Goal: Book appointment/travel/reservation

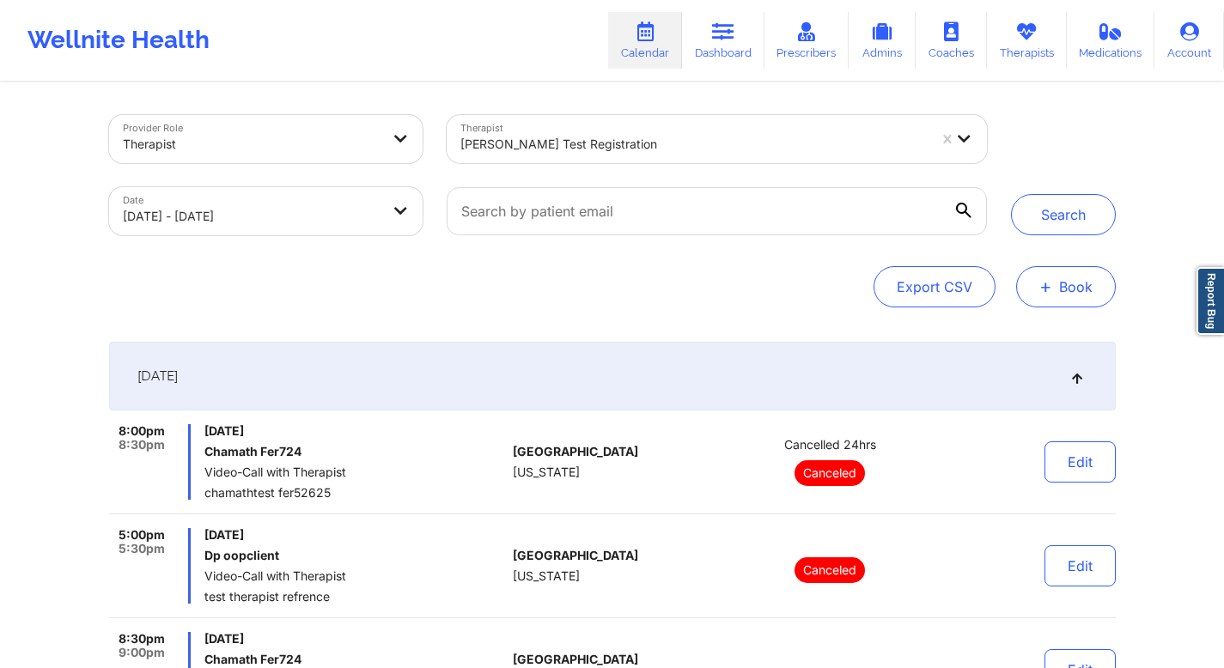
click at [1059, 288] on button "+ Book" at bounding box center [1066, 286] width 100 height 41
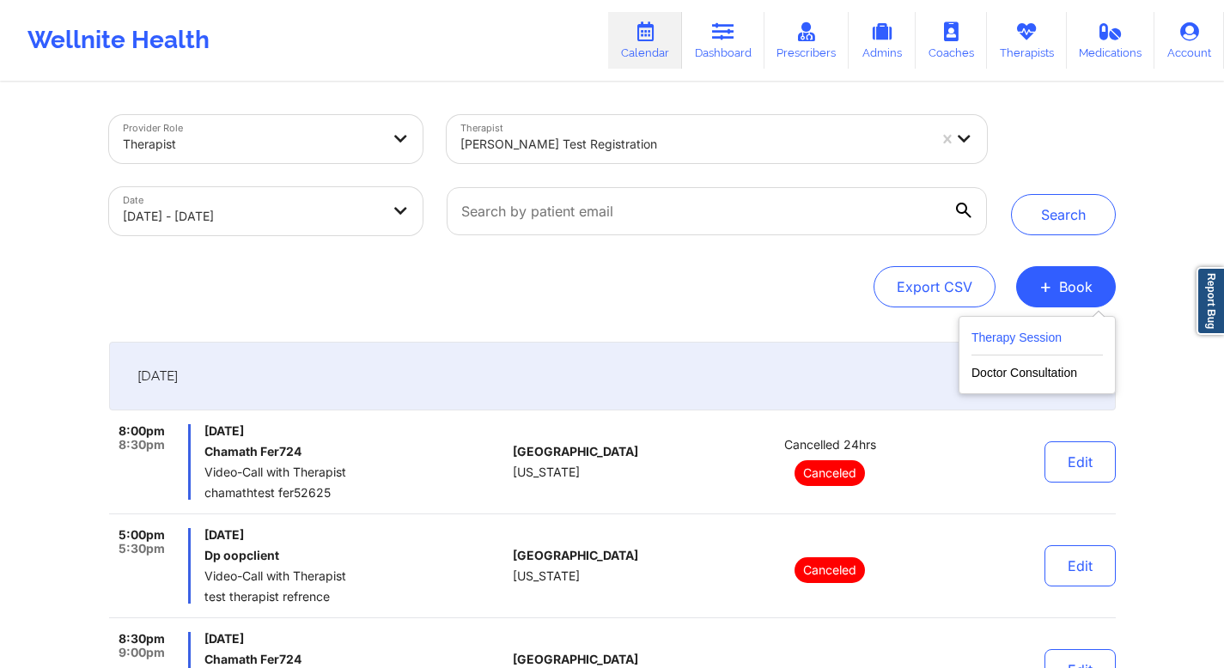
click at [1036, 332] on button "Therapy Session" at bounding box center [1037, 341] width 131 height 28
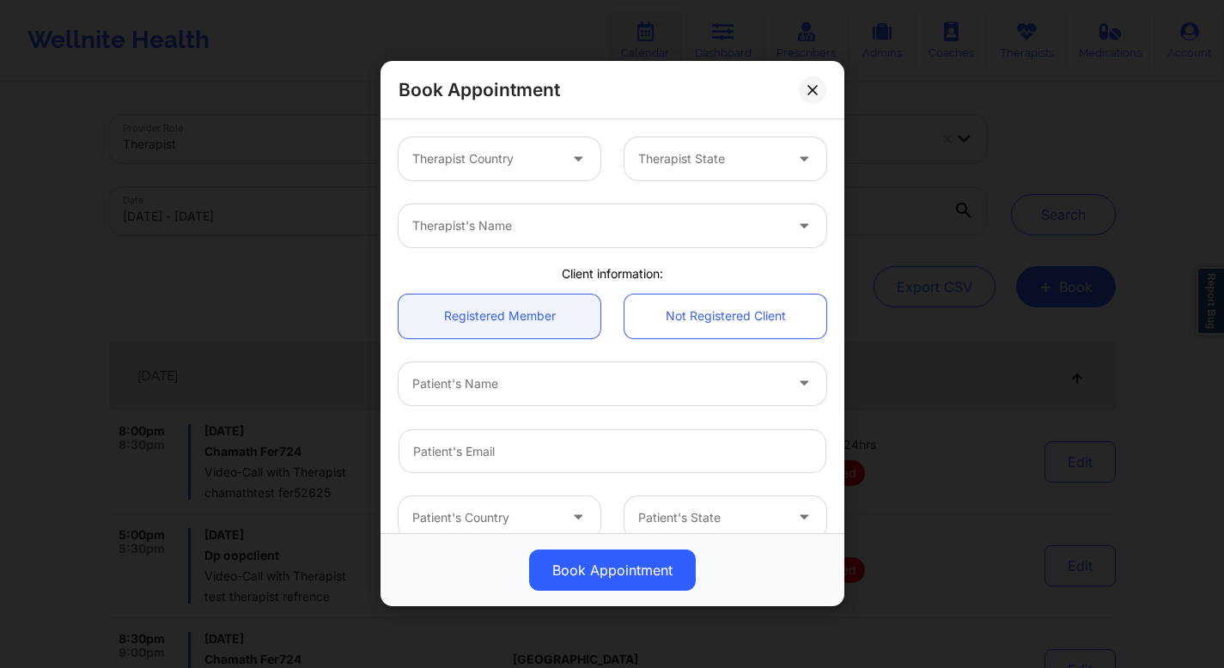
click at [514, 157] on div at bounding box center [484, 159] width 145 height 21
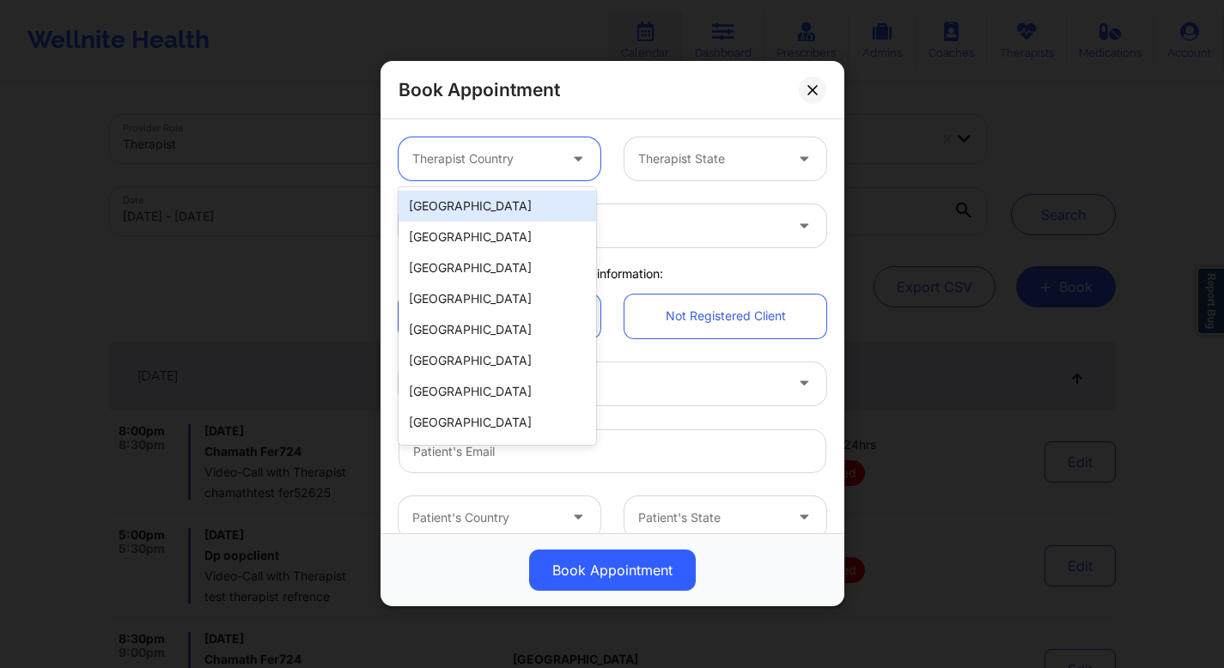
click at [484, 206] on div "United States" at bounding box center [498, 206] width 198 height 31
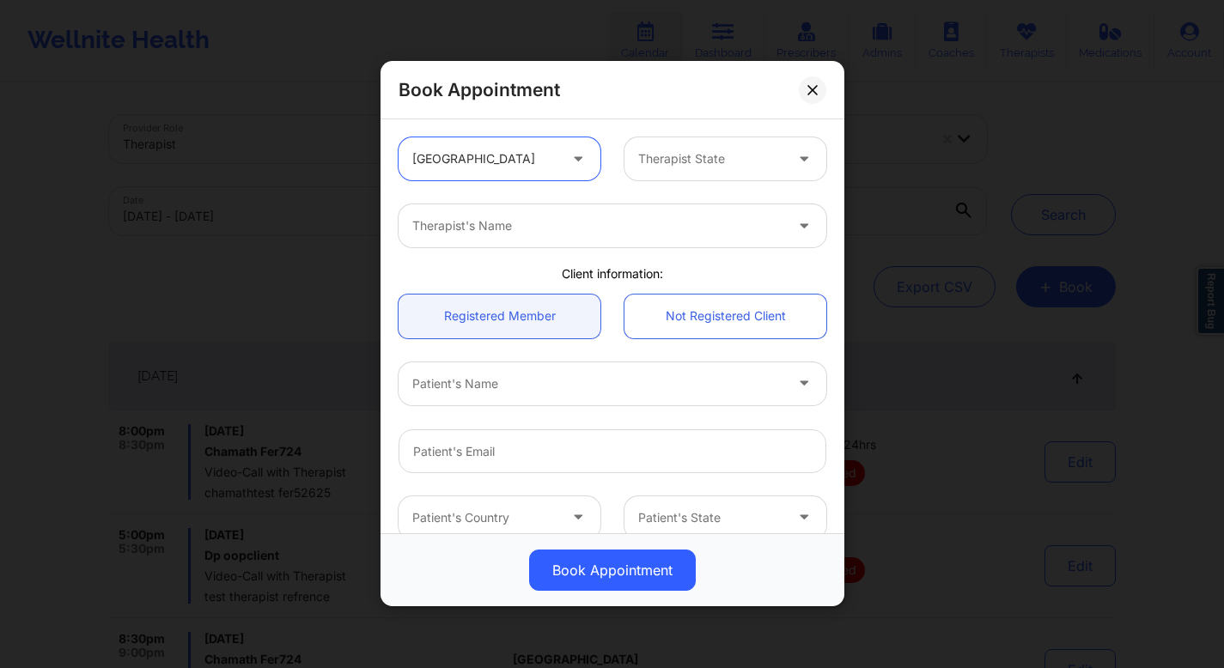
click at [686, 167] on div at bounding box center [710, 159] width 145 height 21
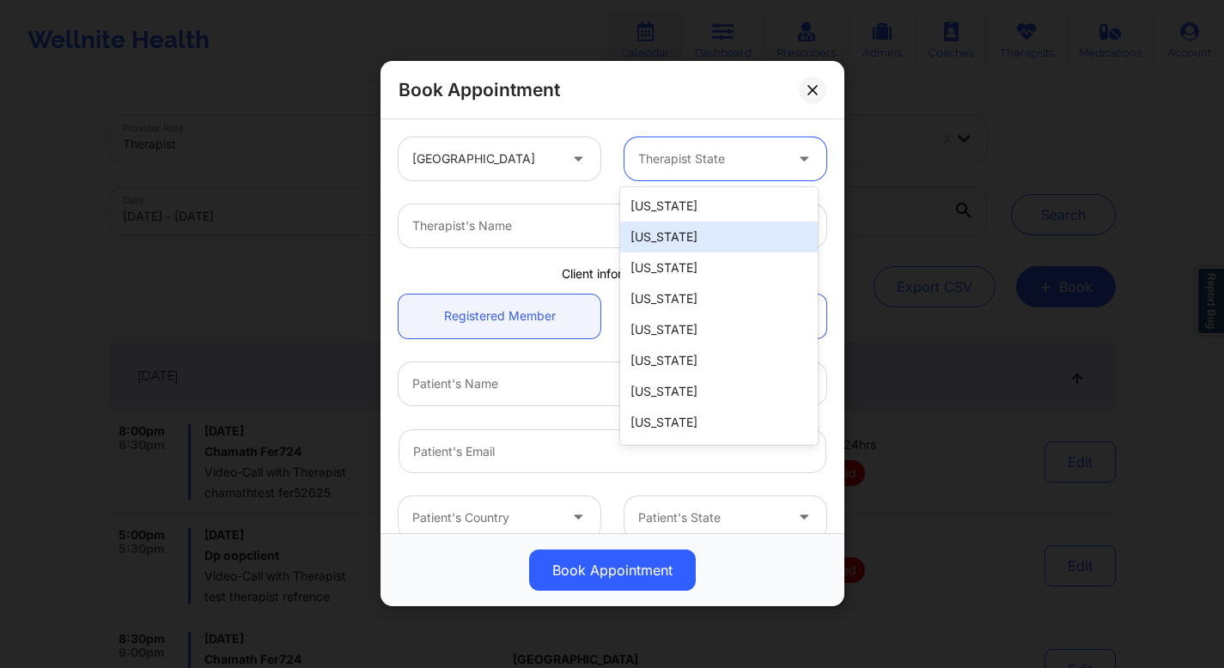
click at [670, 237] on div "Alaska" at bounding box center [719, 237] width 198 height 31
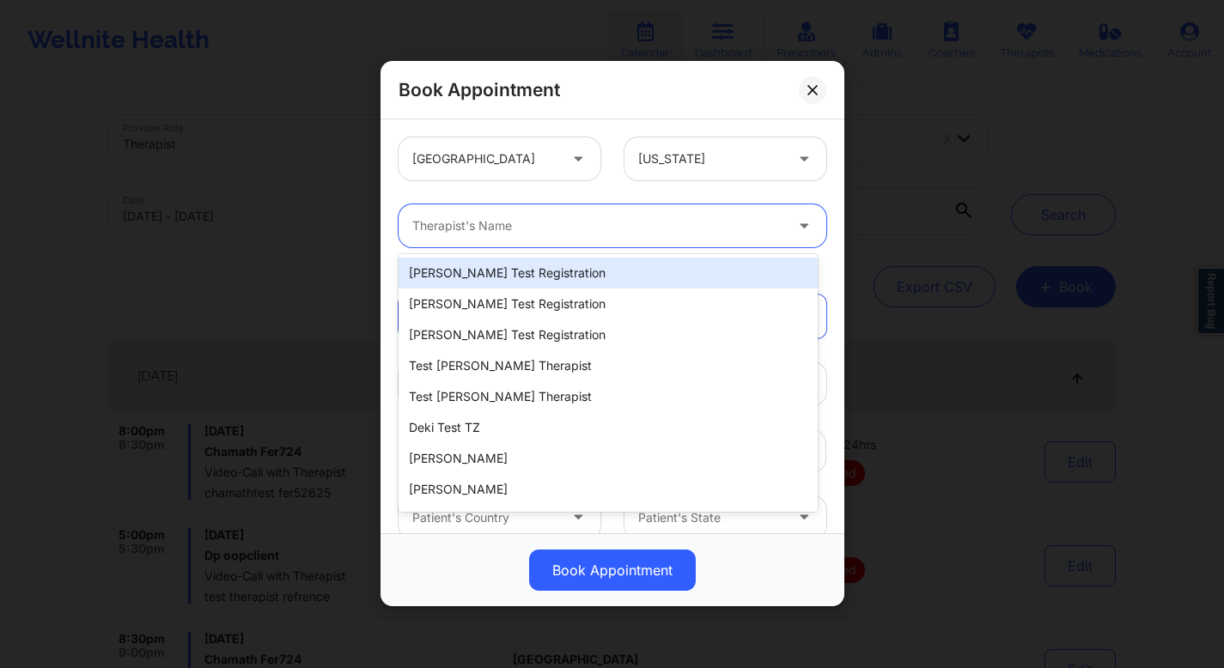
click at [586, 219] on div at bounding box center [597, 226] width 371 height 21
click at [537, 282] on div "Micheal Test Registration" at bounding box center [608, 273] width 419 height 31
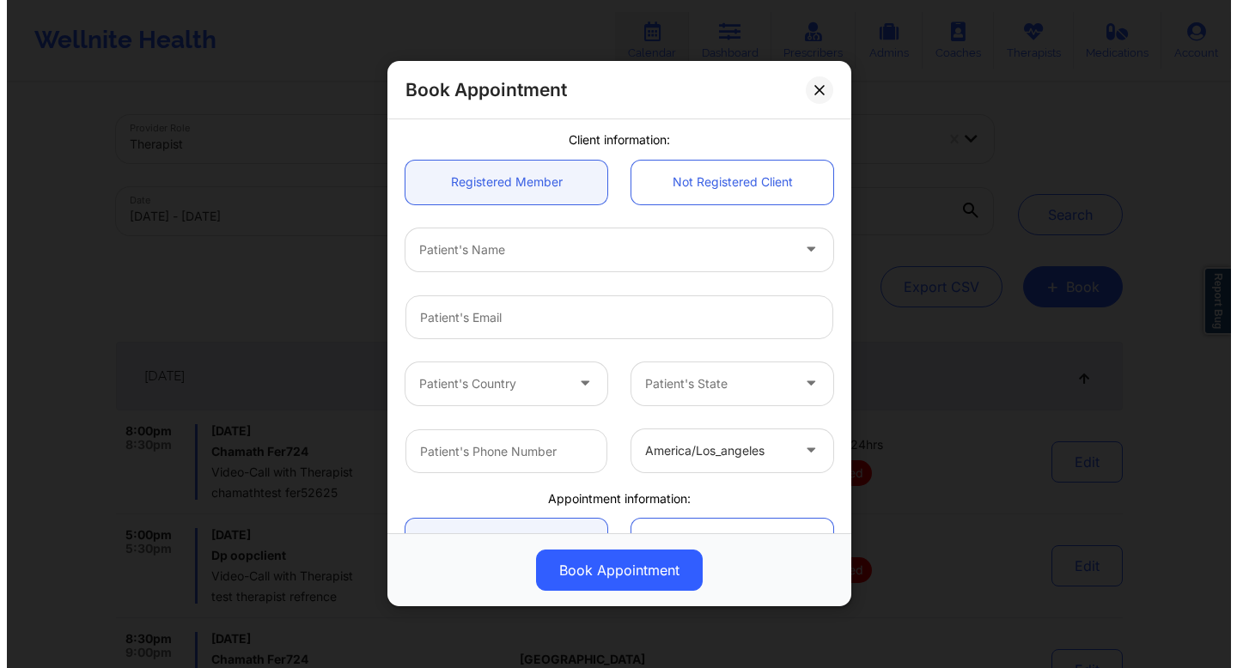
scroll to position [135, 0]
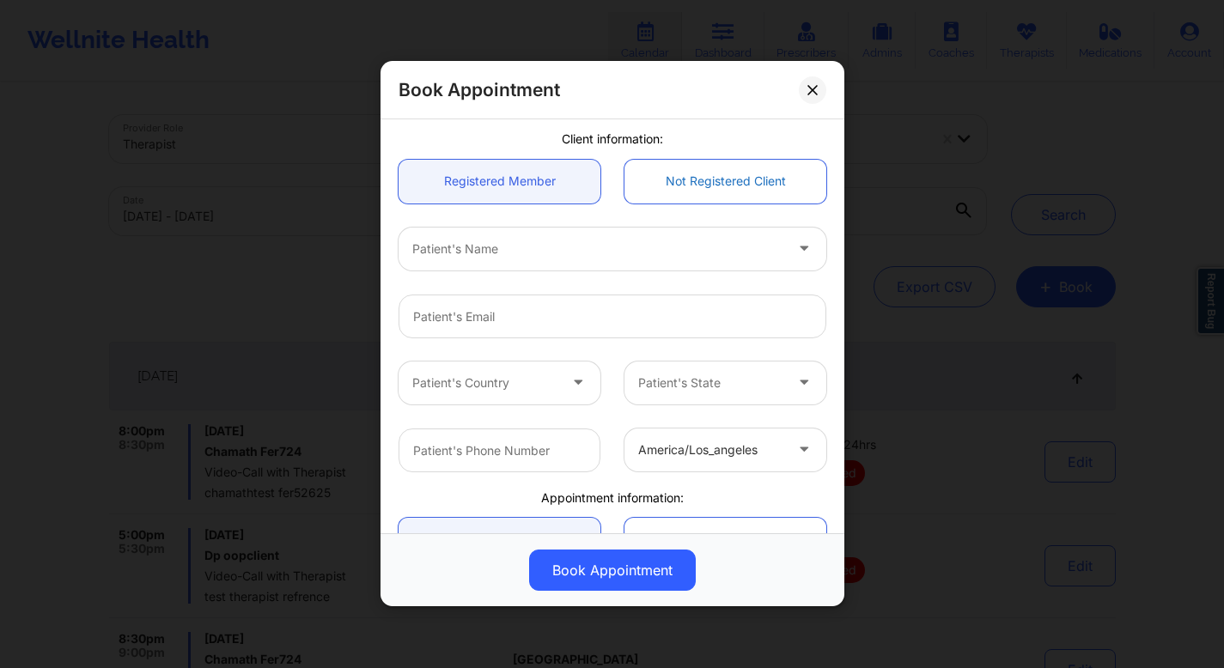
click at [692, 180] on link "Not Registered Client" at bounding box center [726, 182] width 202 height 44
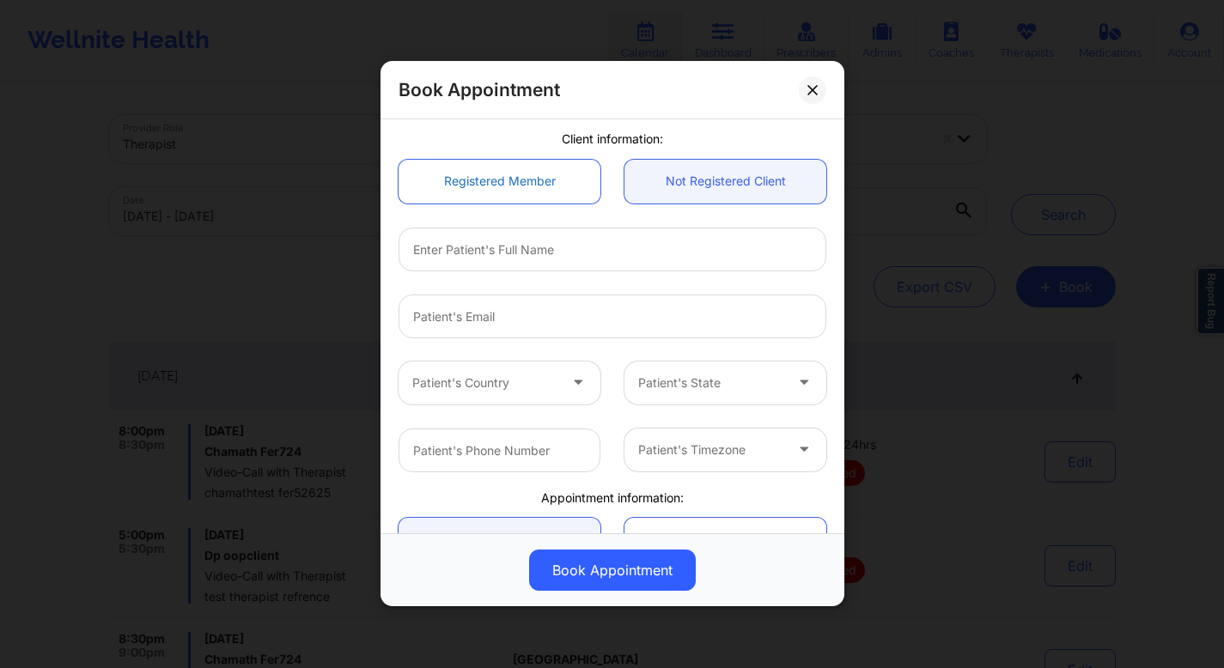
click at [553, 184] on link "Registered Member" at bounding box center [500, 182] width 202 height 44
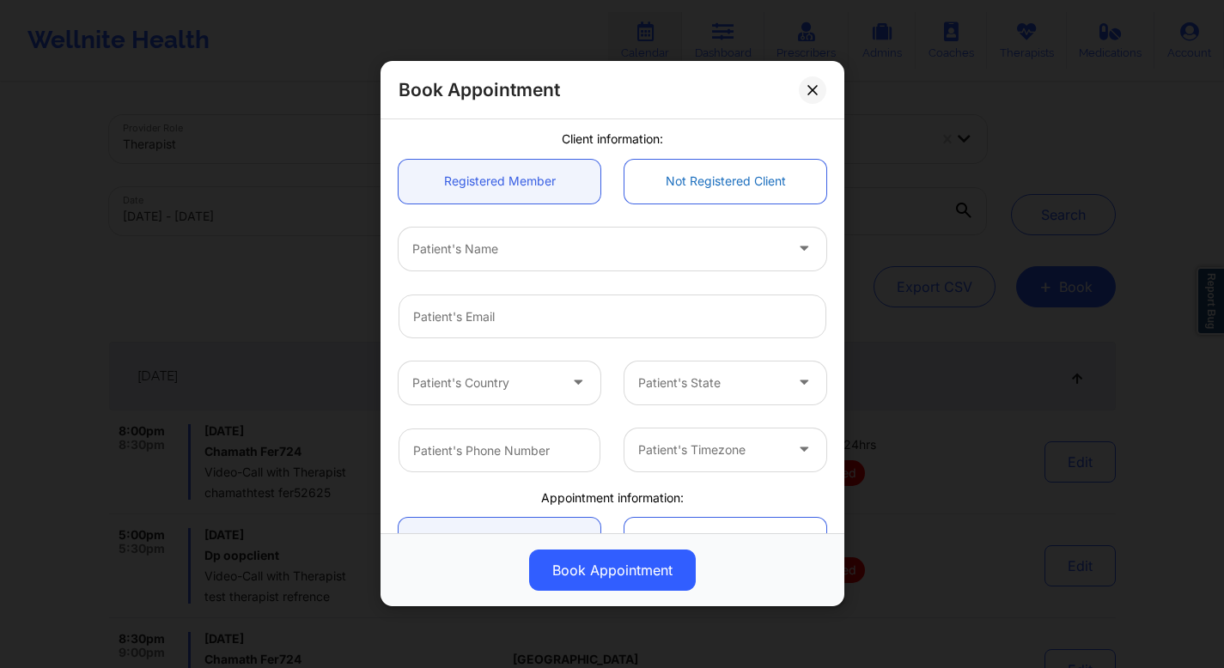
click at [714, 187] on link "Not Registered Client" at bounding box center [726, 182] width 202 height 44
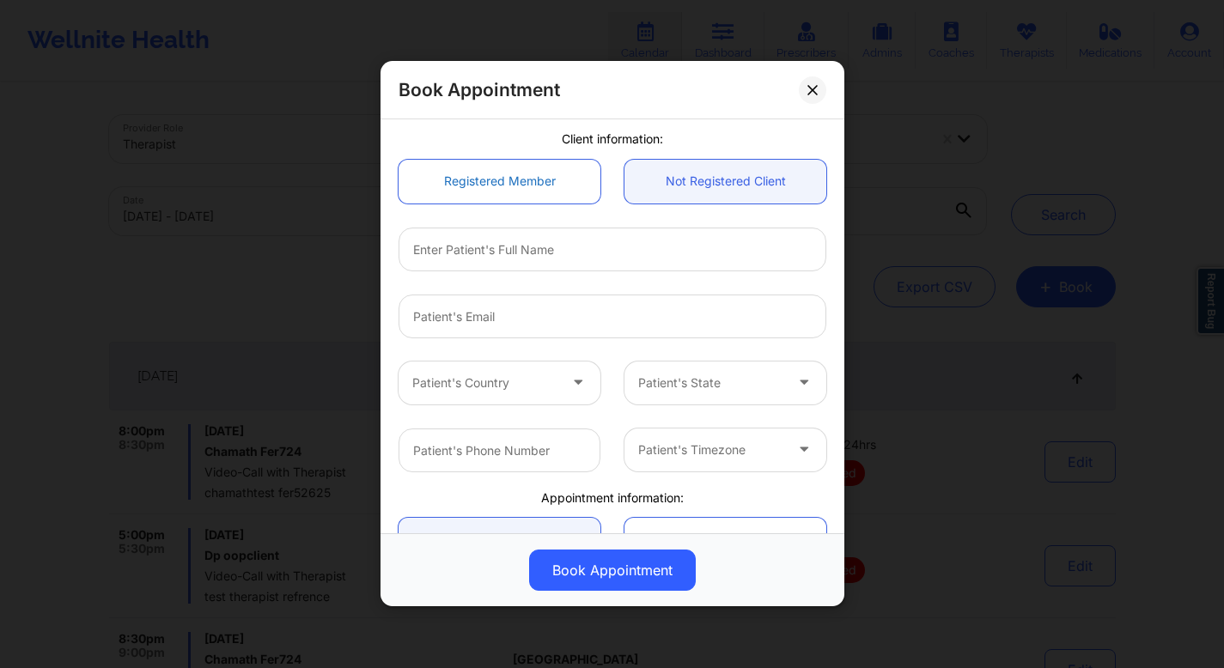
click at [550, 182] on link "Registered Member" at bounding box center [500, 182] width 202 height 44
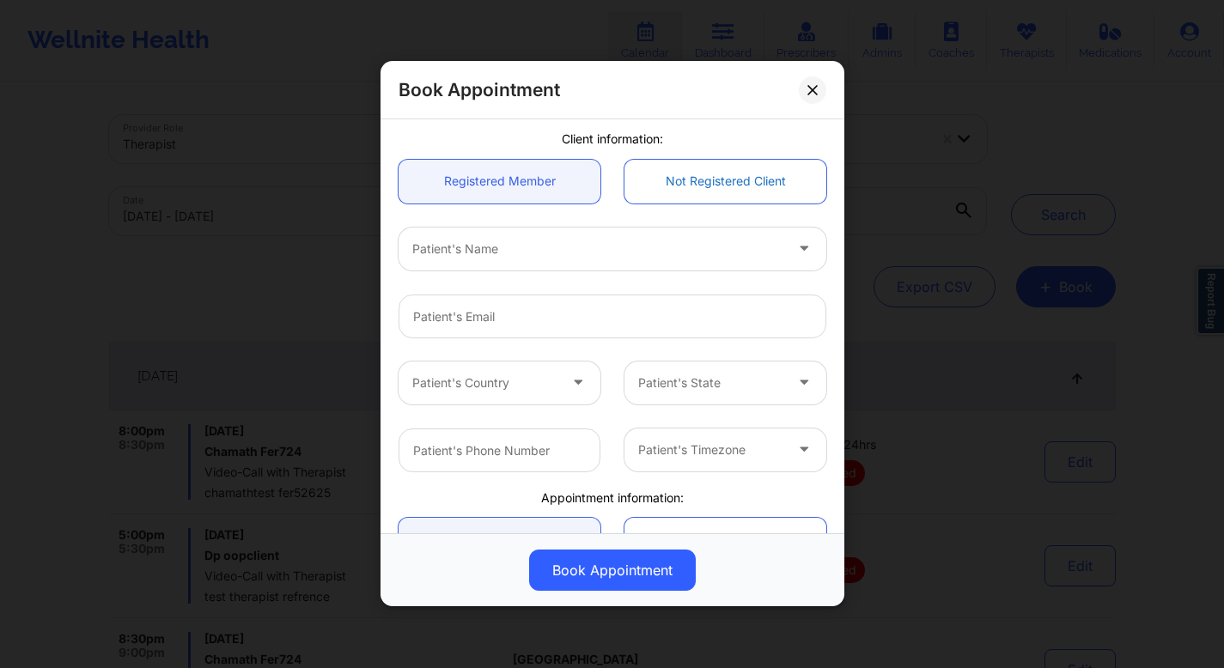
click at [677, 181] on link "Not Registered Client" at bounding box center [726, 182] width 202 height 44
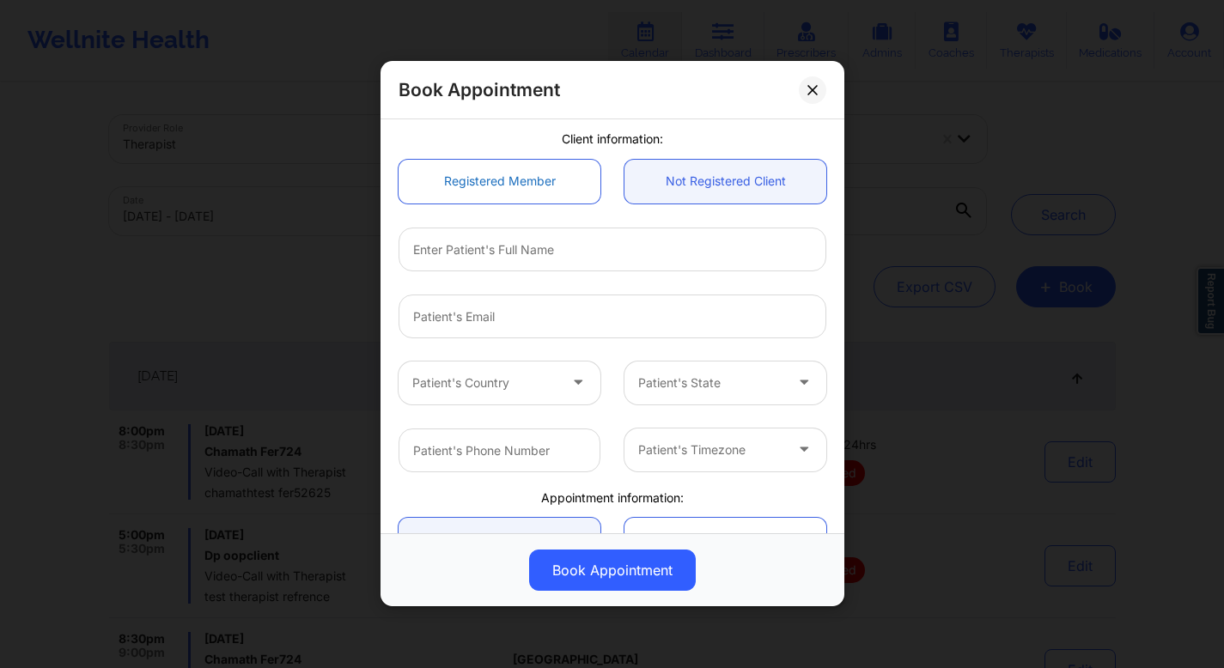
click at [565, 180] on link "Registered Member" at bounding box center [500, 182] width 202 height 44
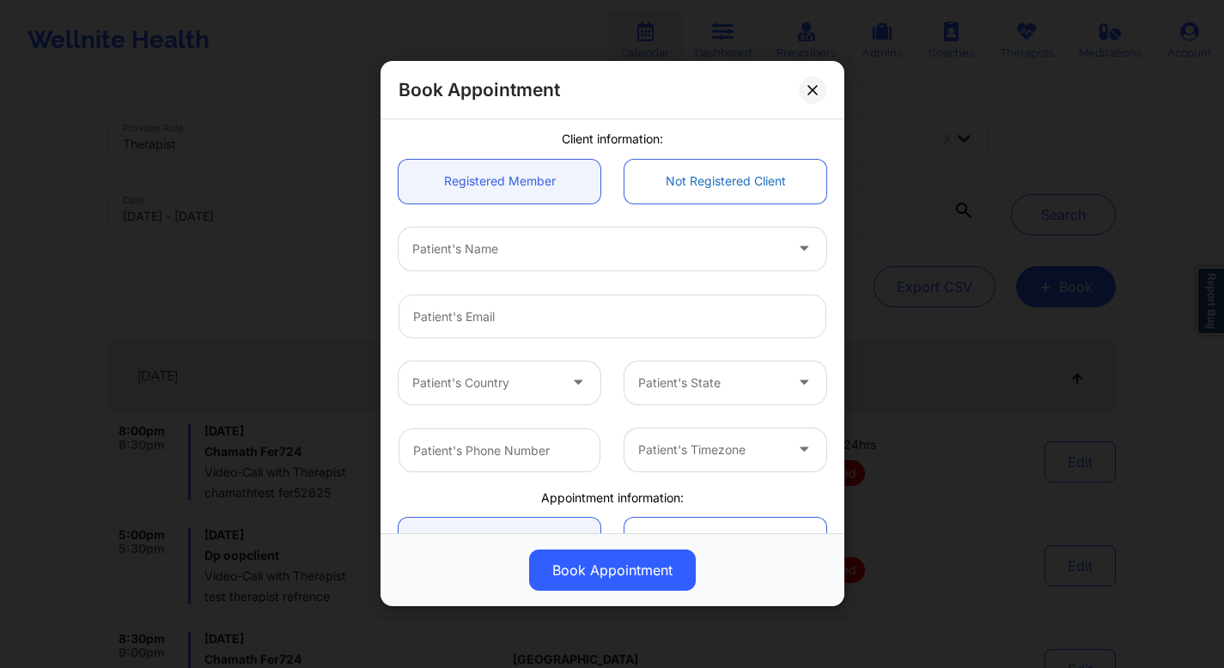
click at [692, 180] on link "Not Registered Client" at bounding box center [726, 182] width 202 height 44
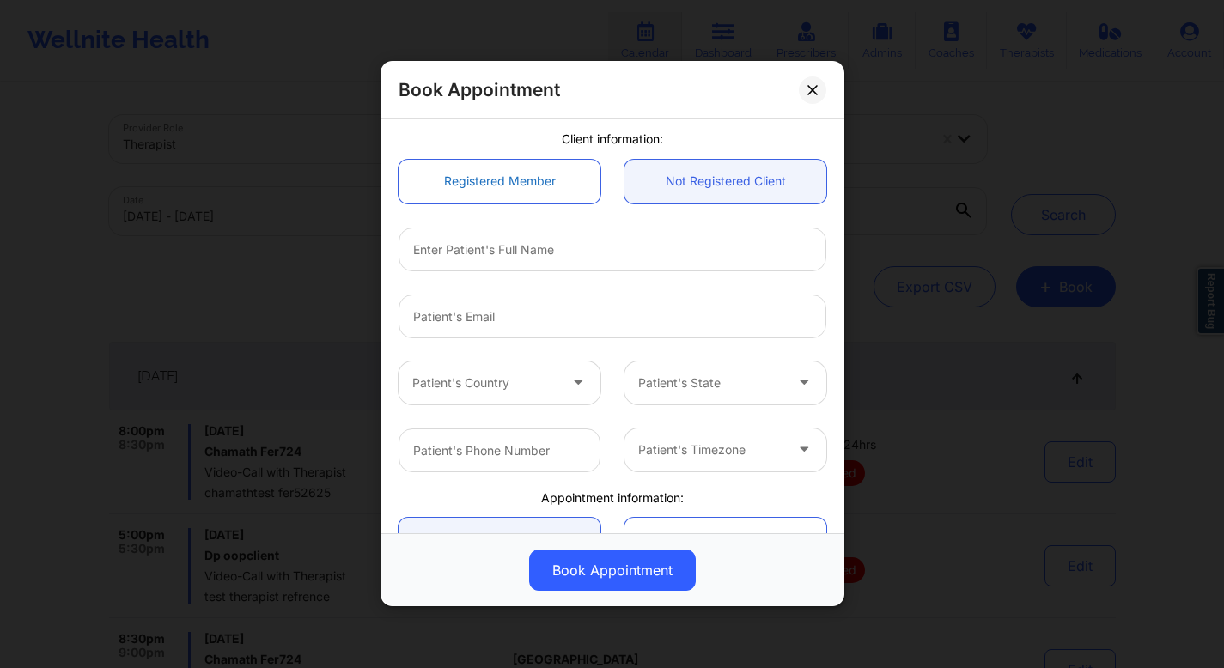
click at [491, 187] on link "Registered Member" at bounding box center [500, 182] width 202 height 44
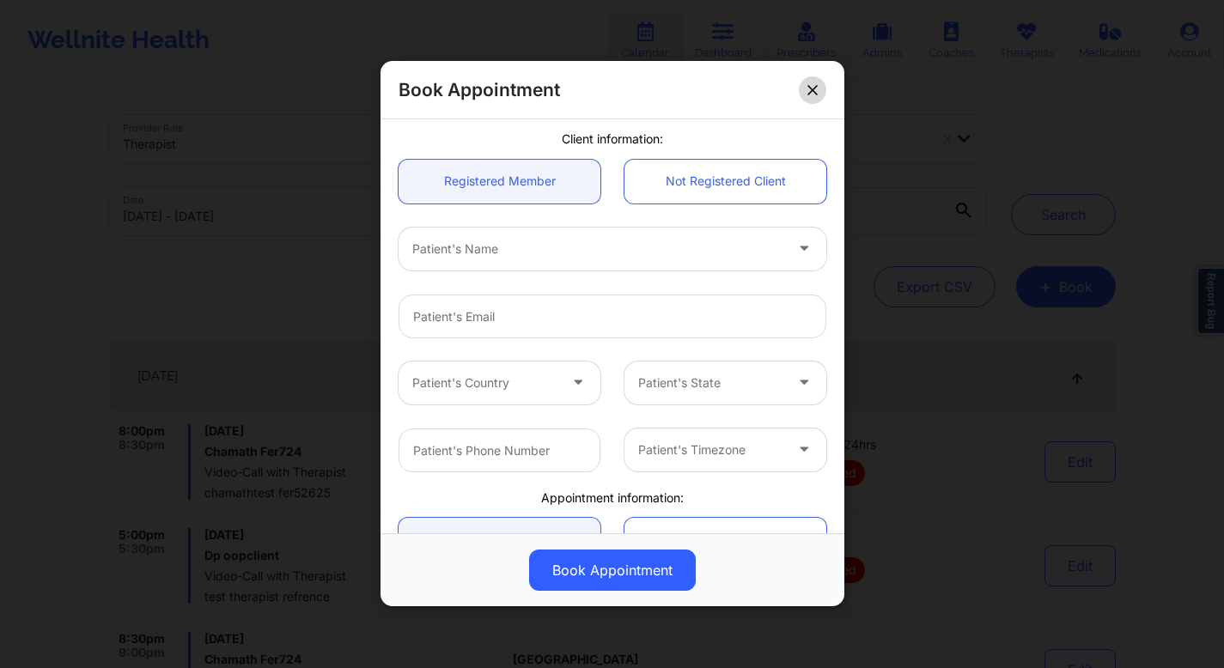
click at [811, 89] on icon at bounding box center [811, 89] width 9 height 9
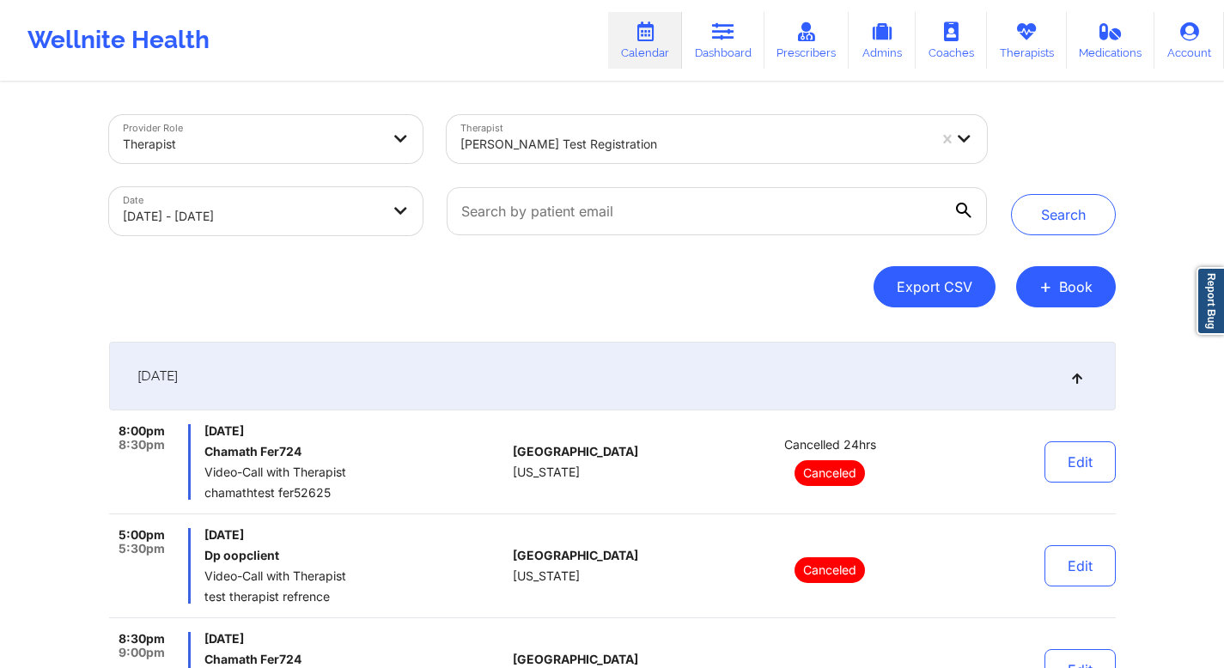
click at [924, 297] on button "Export CSV" at bounding box center [935, 286] width 122 height 41
select select "2025-7"
select select "2025-8"
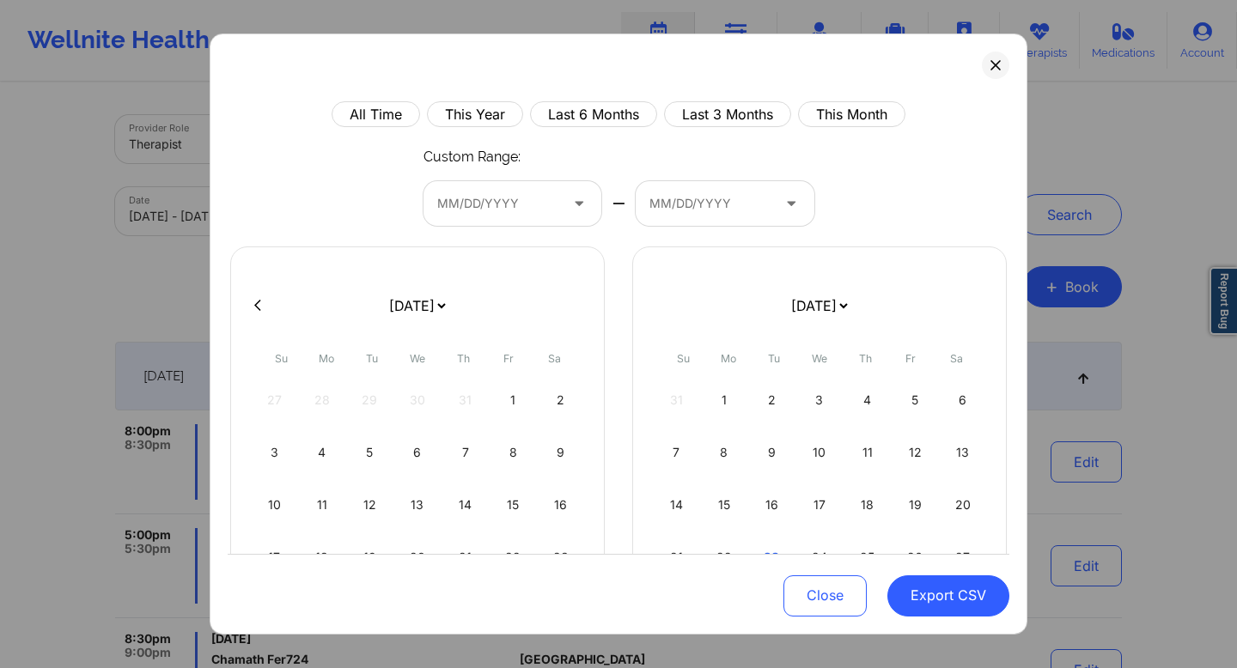
click at [465, 204] on div at bounding box center [498, 203] width 122 height 21
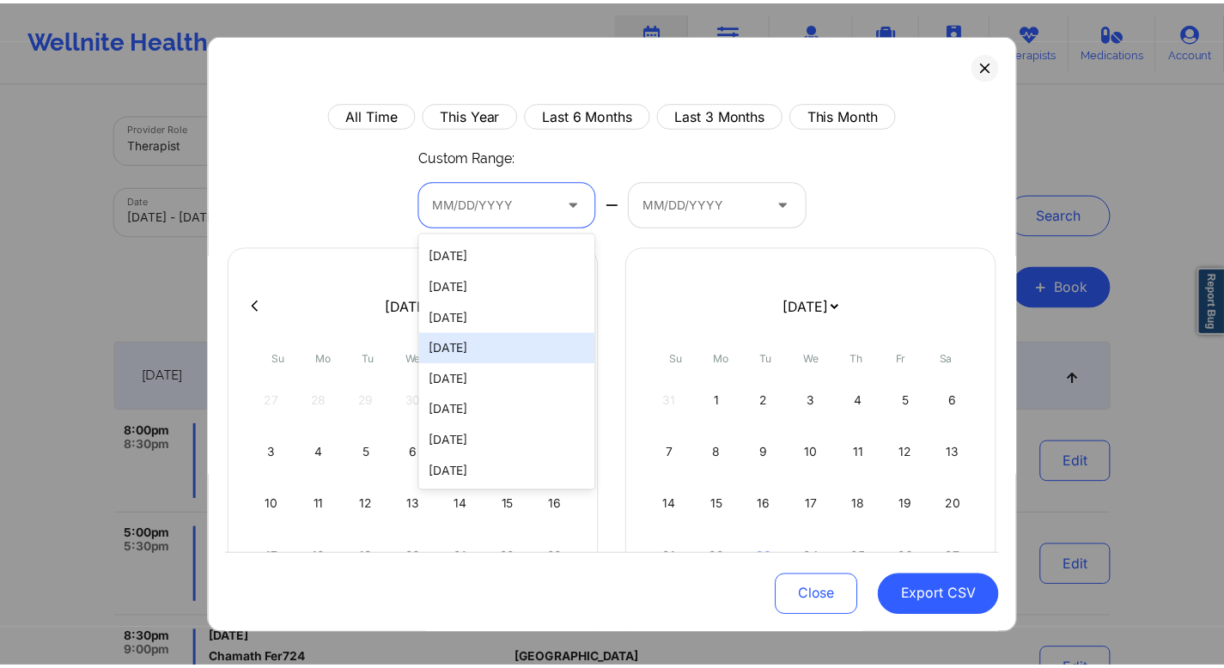
scroll to position [2941, 0]
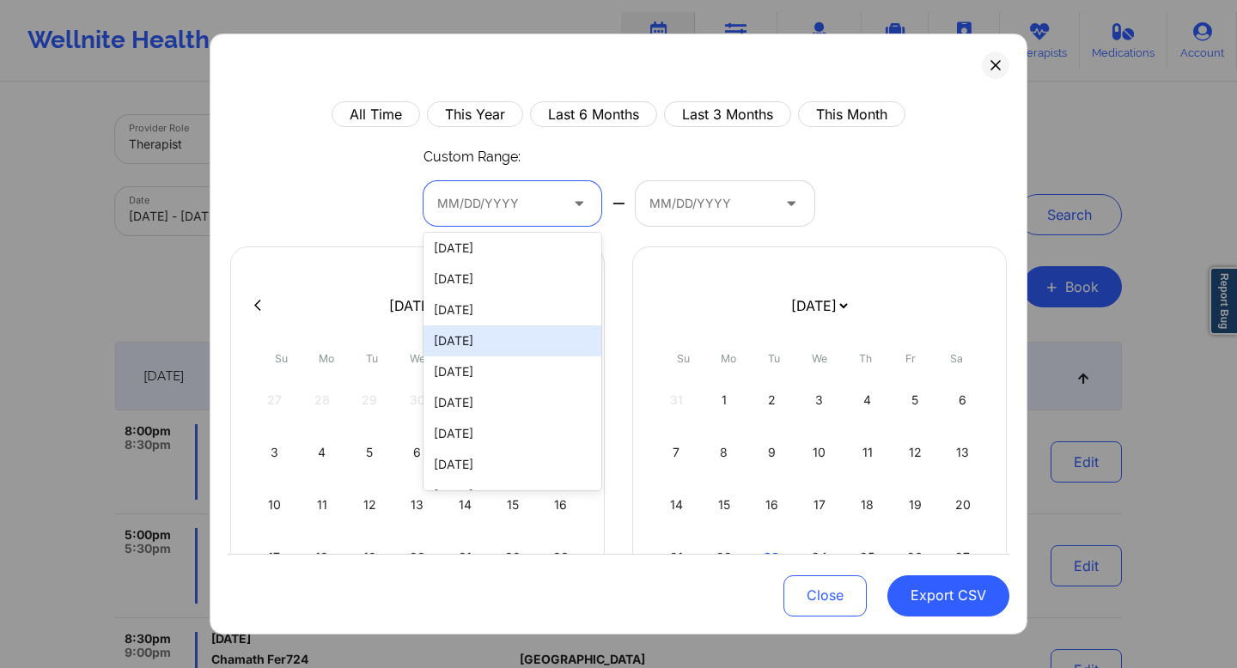
click at [488, 345] on div "06/17/2025" at bounding box center [513, 341] width 179 height 31
select select "2025-5"
select select "2025-6"
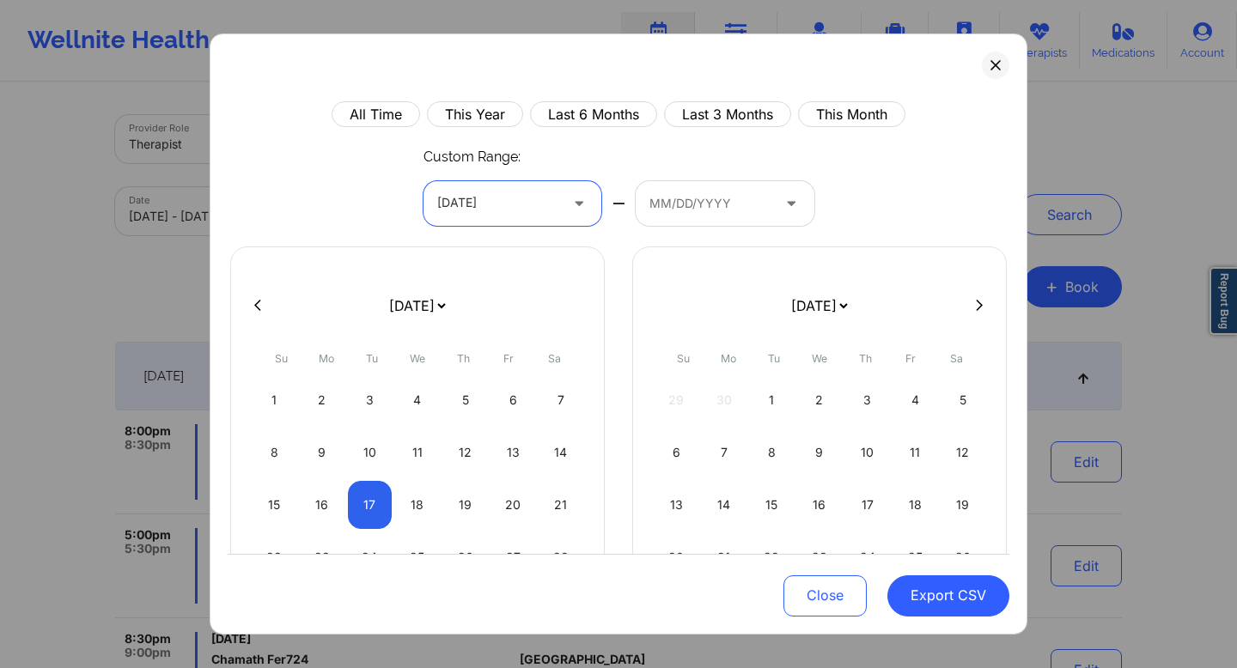
click at [709, 200] on div at bounding box center [710, 203] width 122 height 21
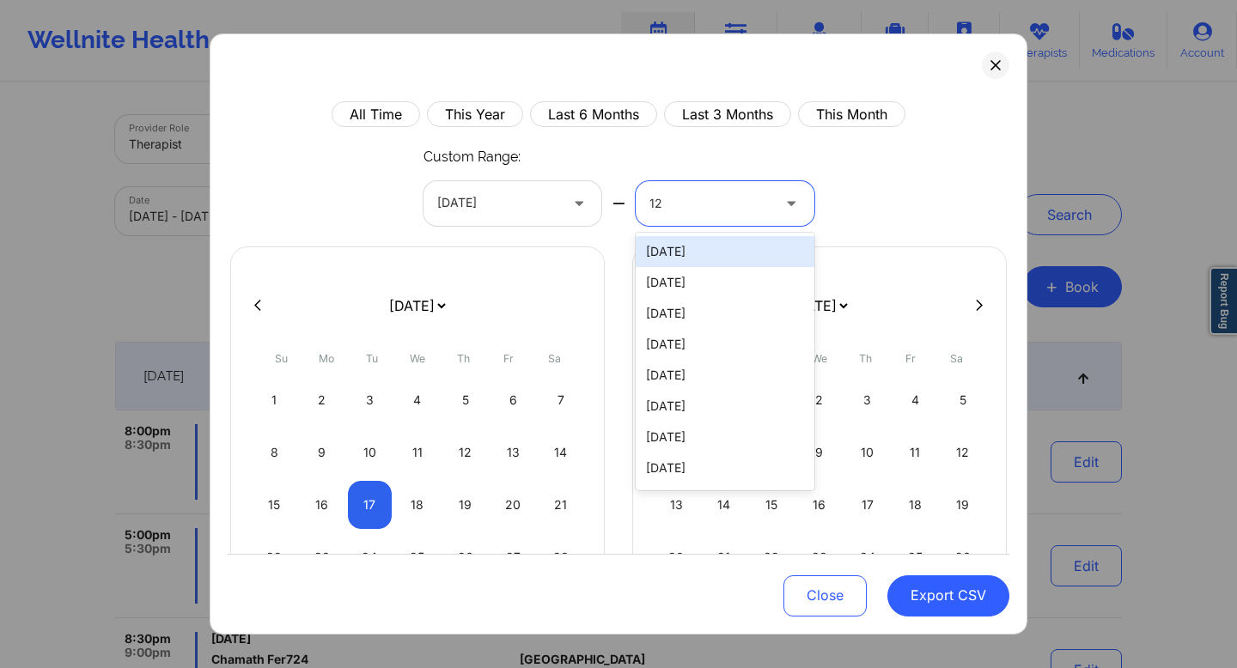
type input "12"
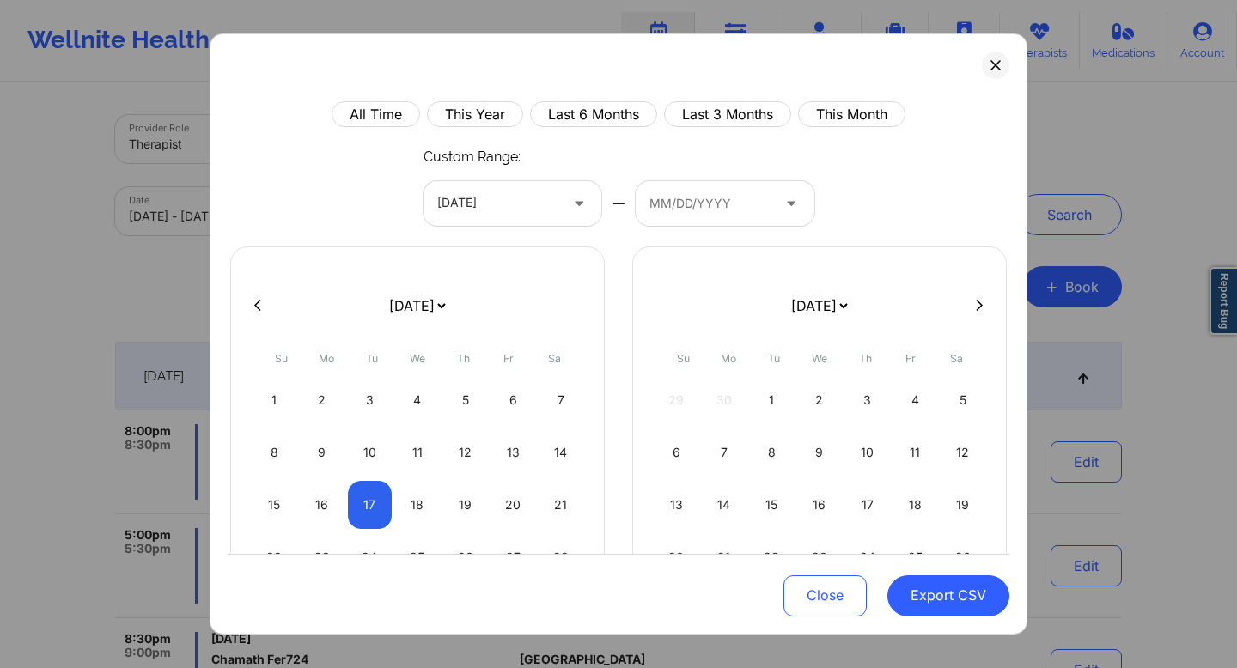
click at [903, 209] on div "All Time This Year Last 6 Months Last 3 Months This Month Custom Range: 06/17/2…" at bounding box center [619, 435] width 782 height 668
click at [988, 58] on button at bounding box center [995, 65] width 27 height 27
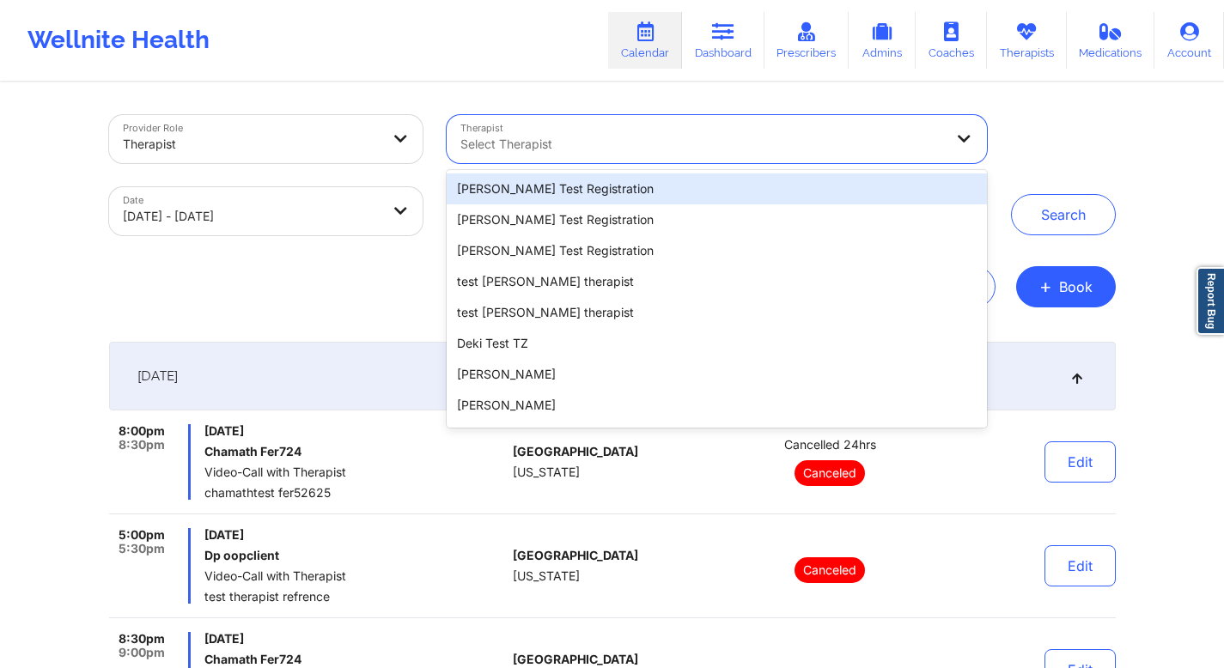
click at [965, 138] on icon at bounding box center [964, 138] width 17 height 15
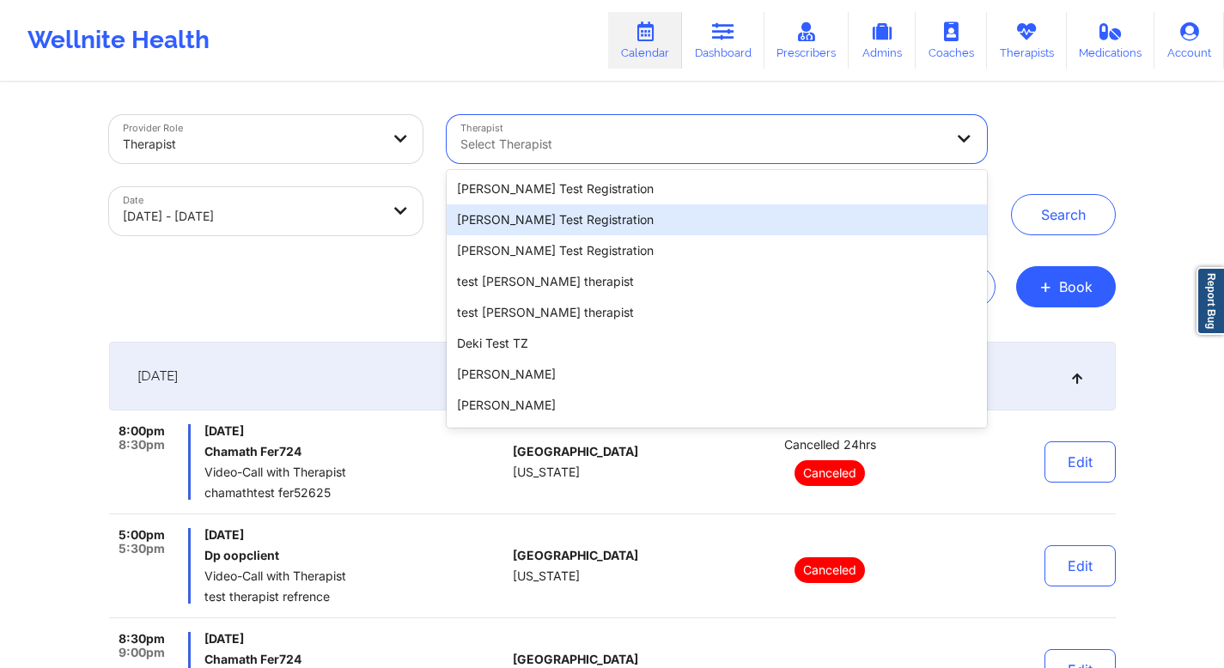
click at [645, 223] on div "Micheal Test Registration" at bounding box center [716, 219] width 539 height 31
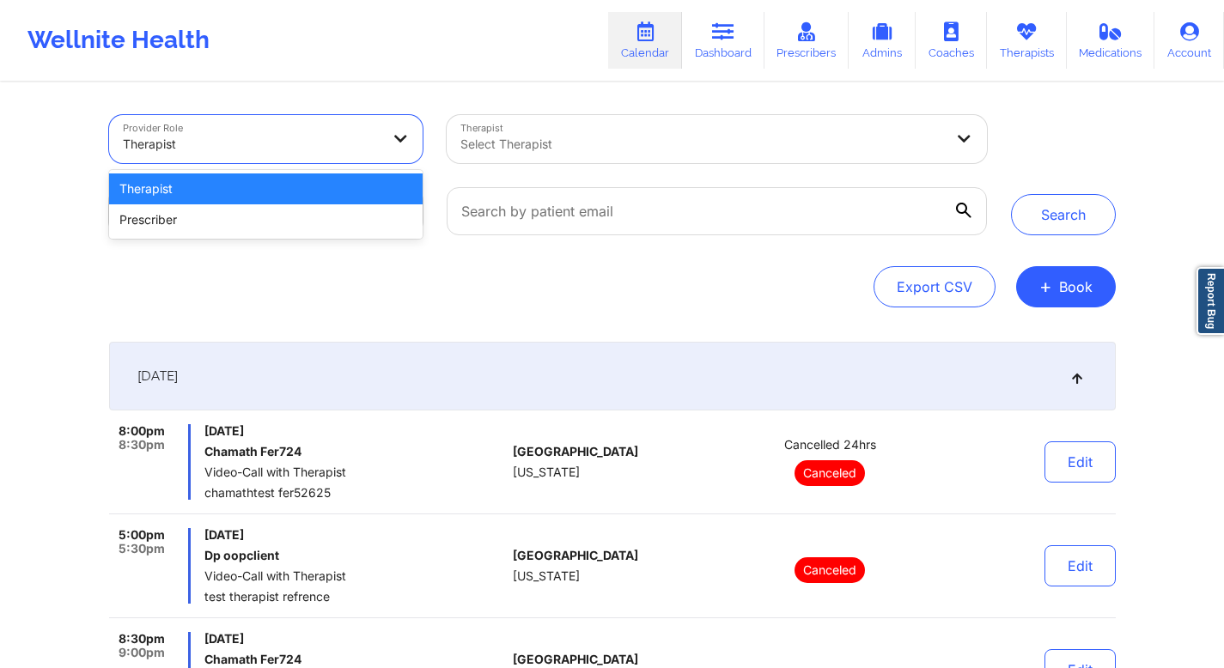
click at [227, 137] on div at bounding box center [252, 144] width 258 height 21
click at [185, 218] on div "Prescriber" at bounding box center [266, 219] width 314 height 31
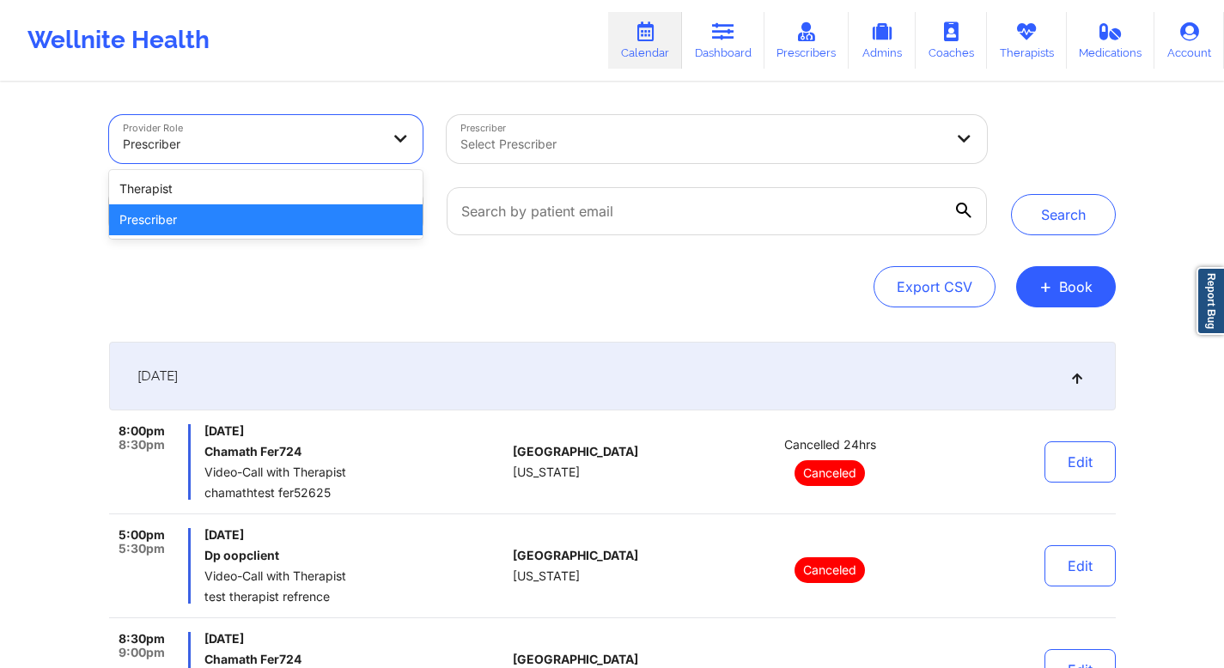
click at [398, 139] on icon at bounding box center [401, 138] width 17 height 15
click at [356, 184] on div "Therapist" at bounding box center [266, 189] width 314 height 31
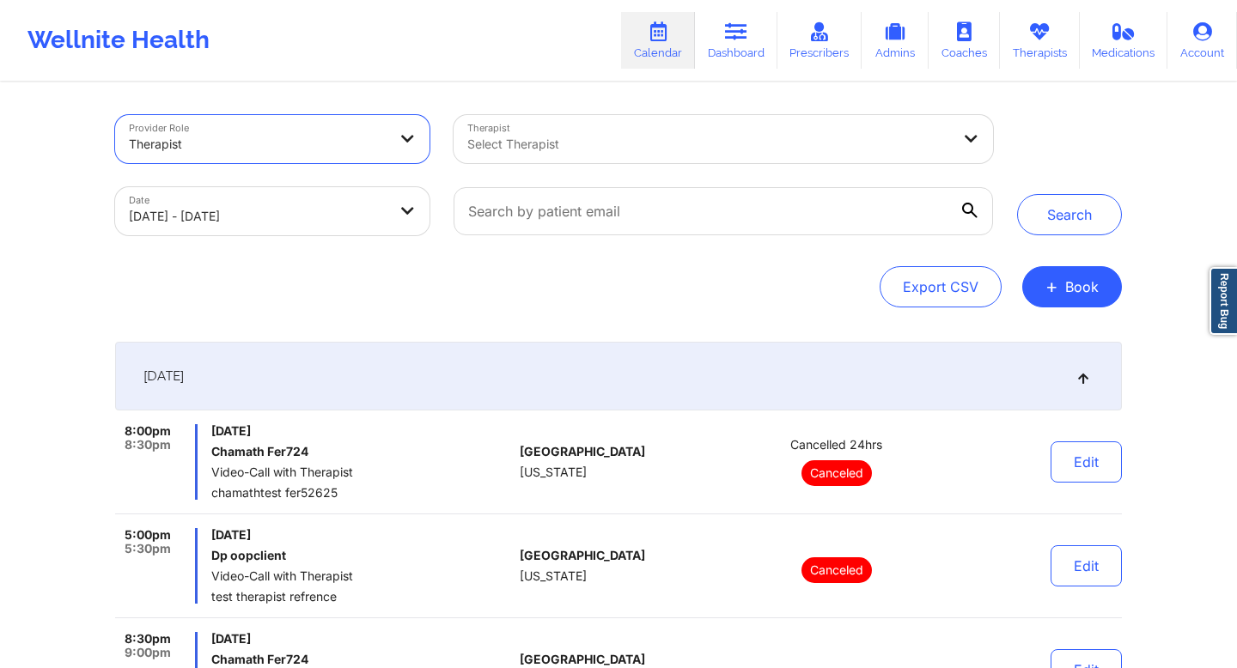
select select "2025-7"
select select "2025-8"
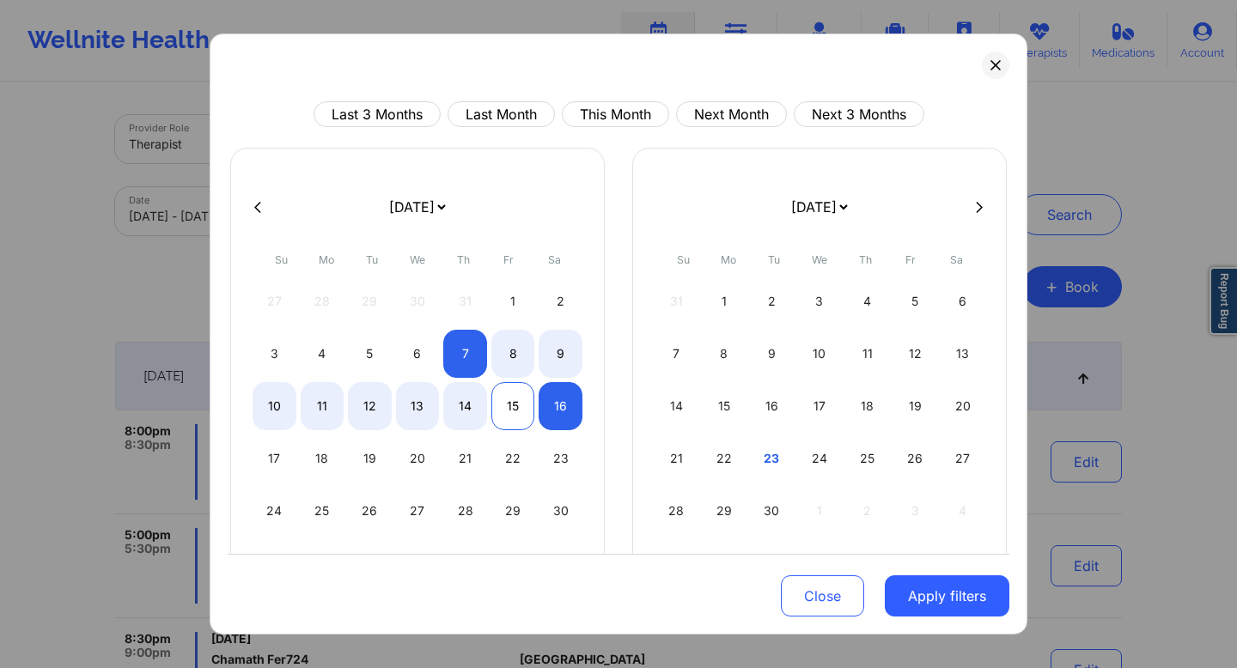
click at [509, 410] on div "15" at bounding box center [513, 406] width 44 height 48
select select "2025-7"
select select "2025-8"
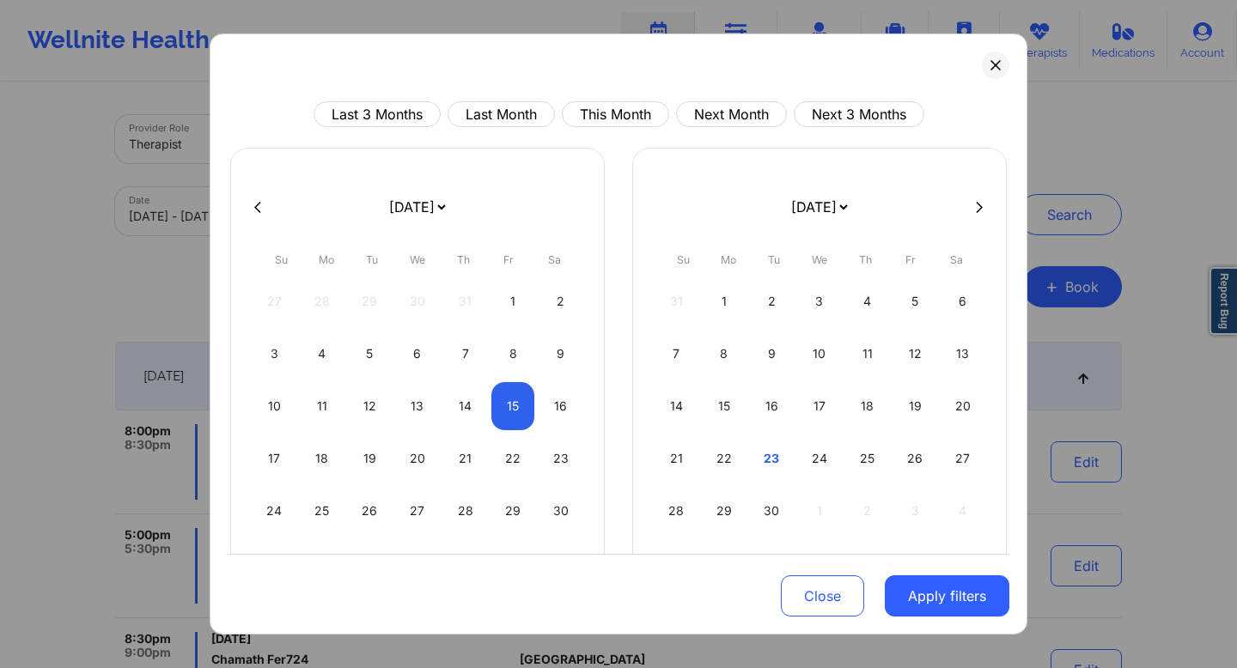
select select "2025-7"
select select "2025-8"
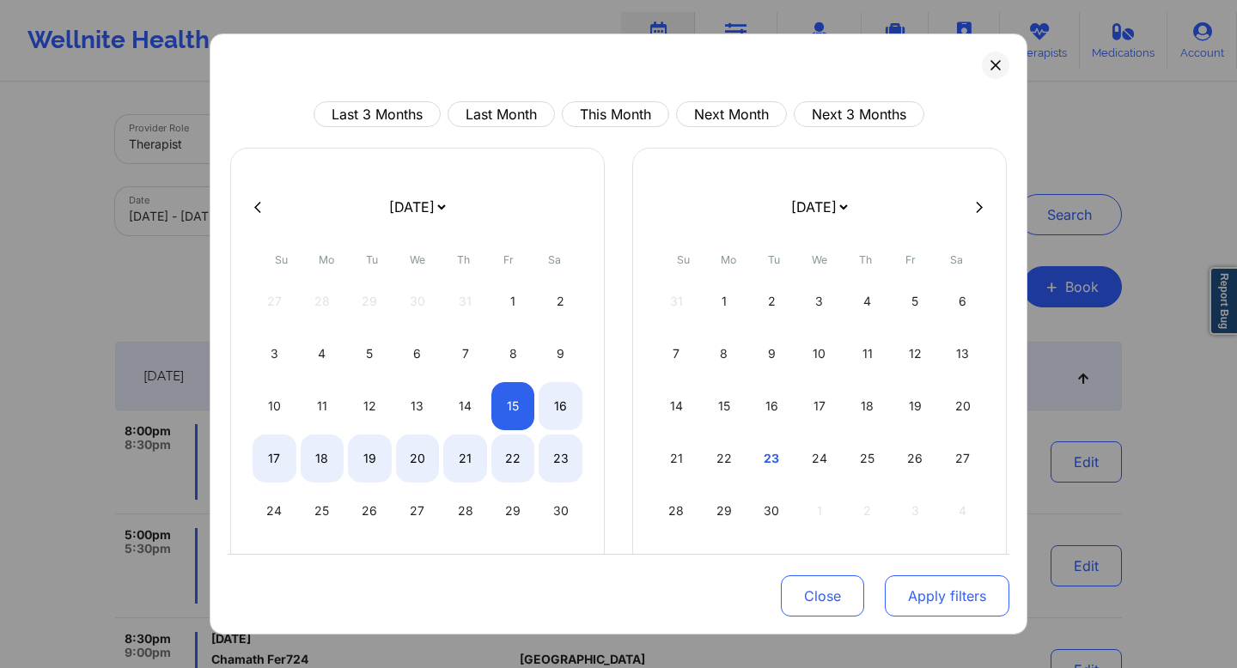
click at [974, 597] on button "Apply filters" at bounding box center [947, 596] width 125 height 41
click at [923, 594] on button "Apply filters" at bounding box center [947, 596] width 125 height 41
select select "2025-7"
select select "2025-8"
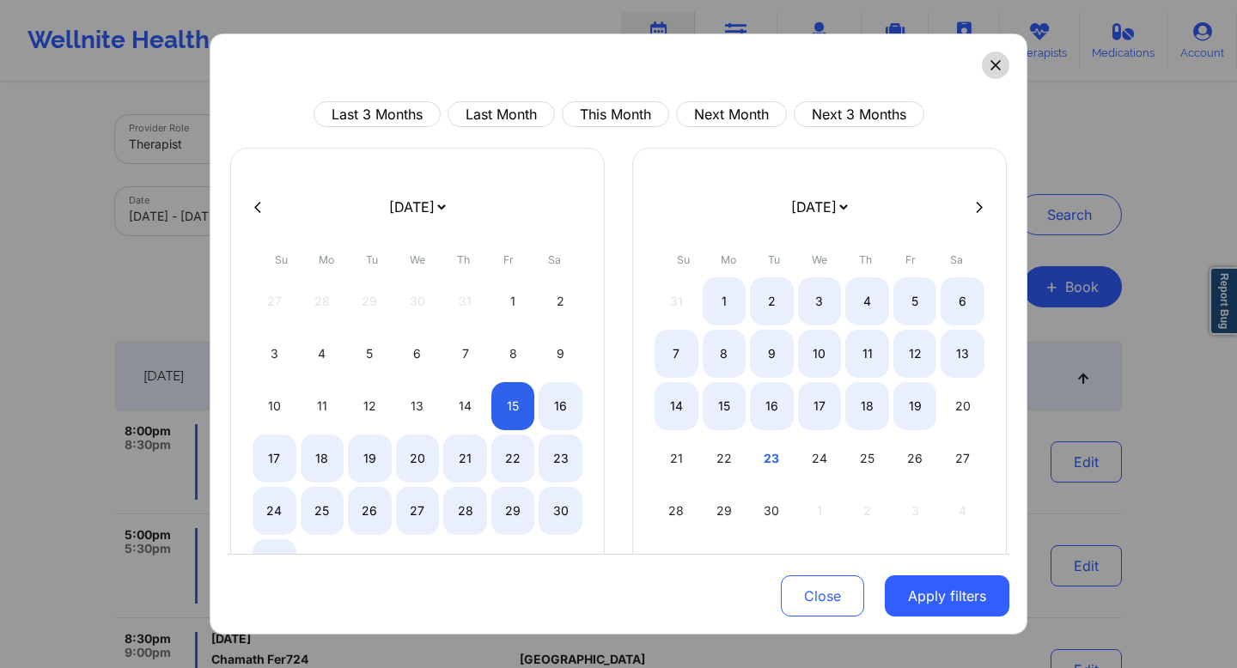
click at [990, 68] on icon at bounding box center [995, 65] width 10 height 10
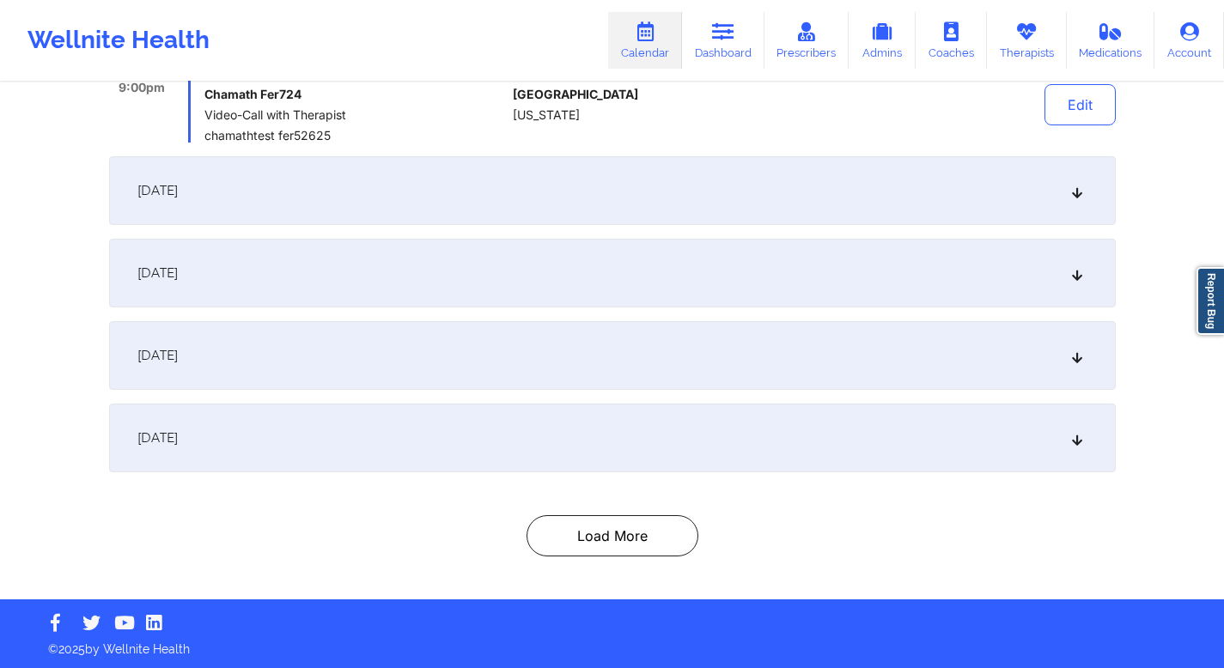
scroll to position [566, 0]
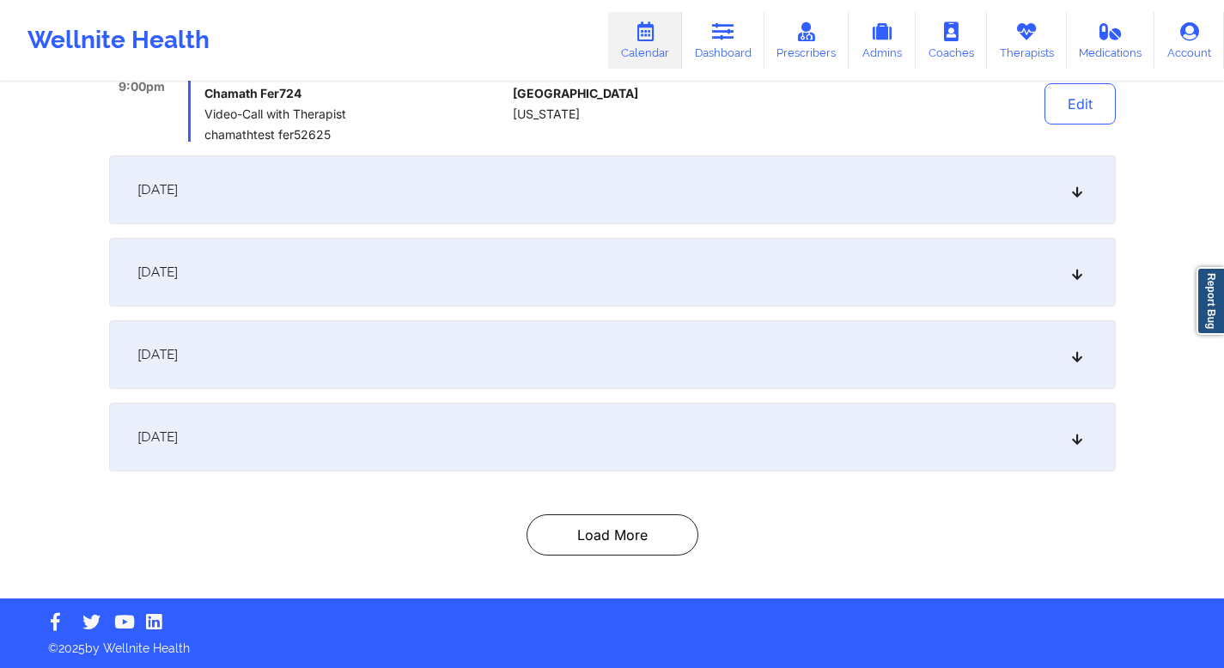
click at [399, 184] on div "September 23, 2025" at bounding box center [612, 189] width 1007 height 69
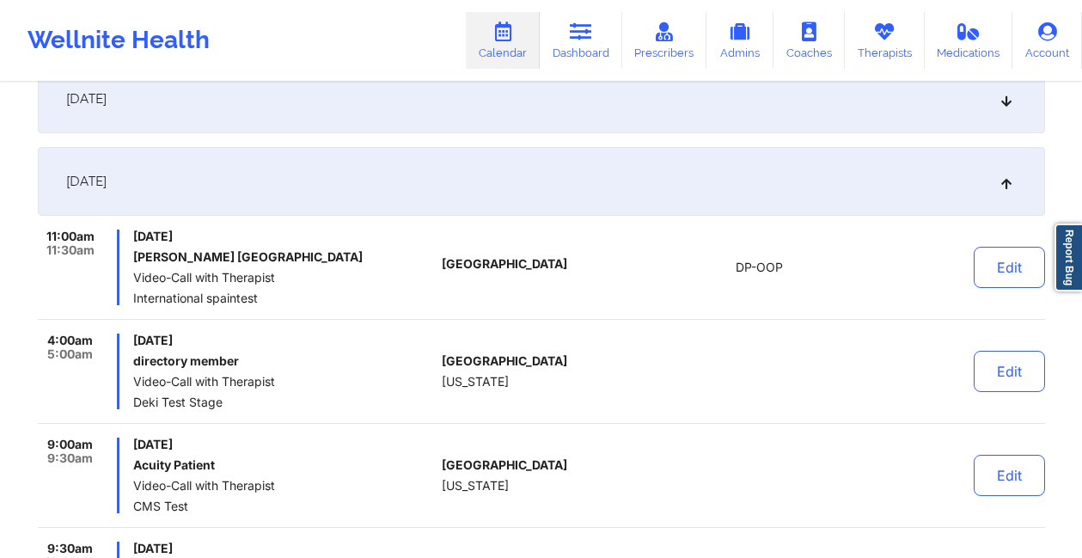
scroll to position [0, 0]
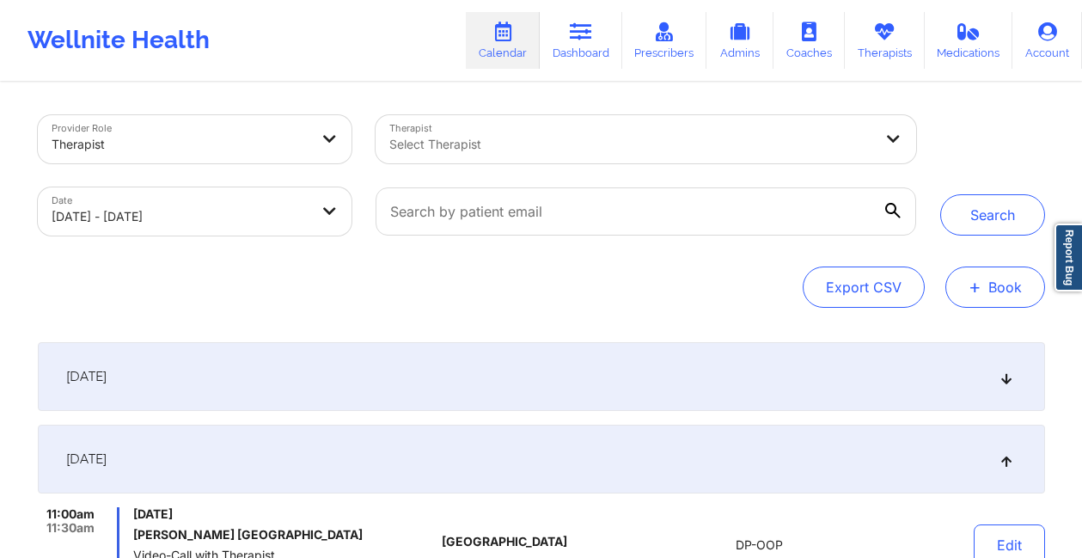
click at [972, 289] on span "+" at bounding box center [974, 286] width 13 height 9
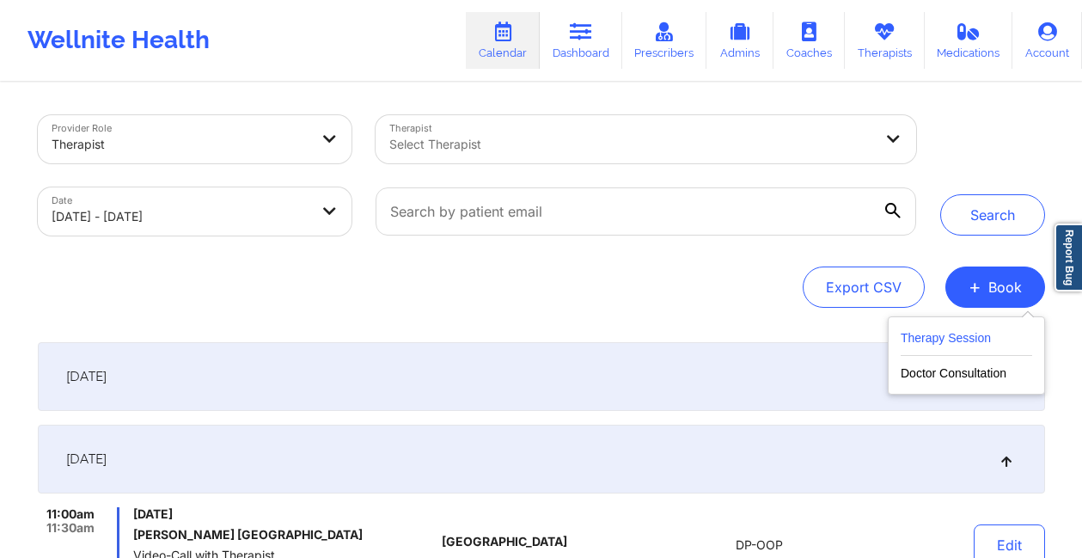
click at [958, 343] on button "Therapy Session" at bounding box center [965, 341] width 131 height 28
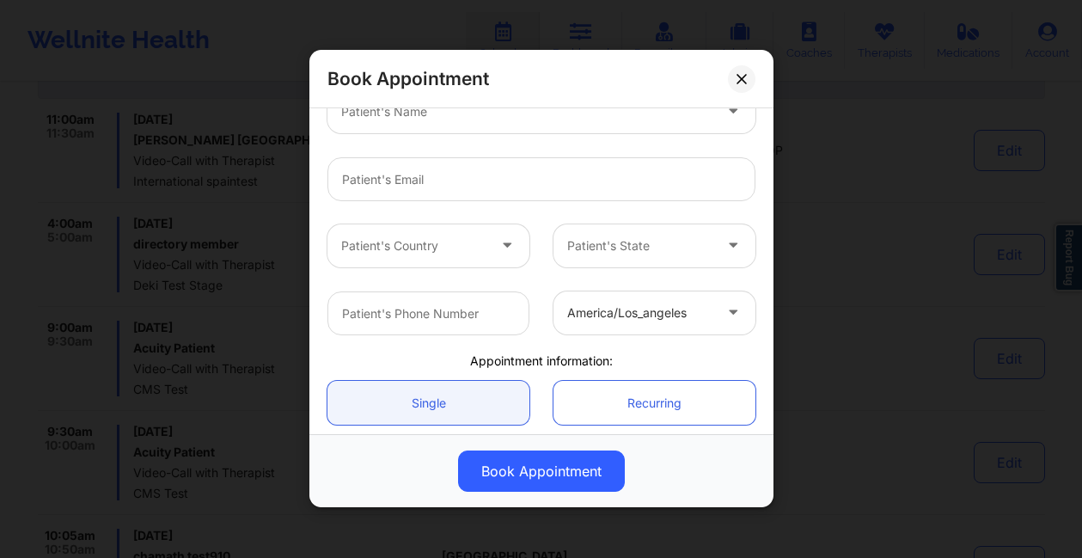
scroll to position [420, 0]
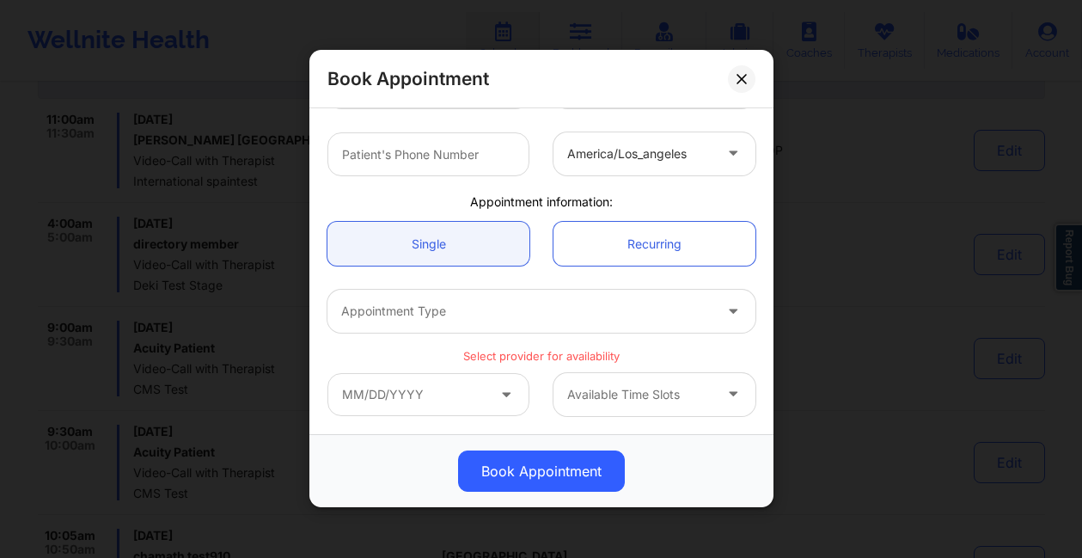
click at [499, 387] on icon at bounding box center [505, 391] width 17 height 15
click at [511, 364] on div "Available Time Slots" at bounding box center [541, 394] width 452 height 67
click at [439, 312] on div at bounding box center [526, 312] width 371 height 21
click at [502, 273] on div "Single Recurring" at bounding box center [541, 244] width 452 height 68
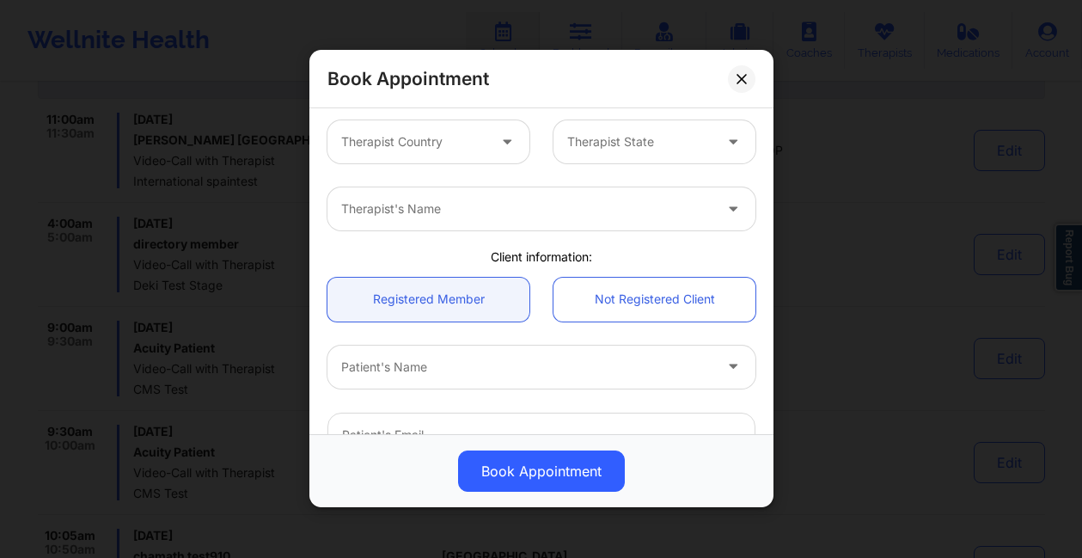
scroll to position [0, 0]
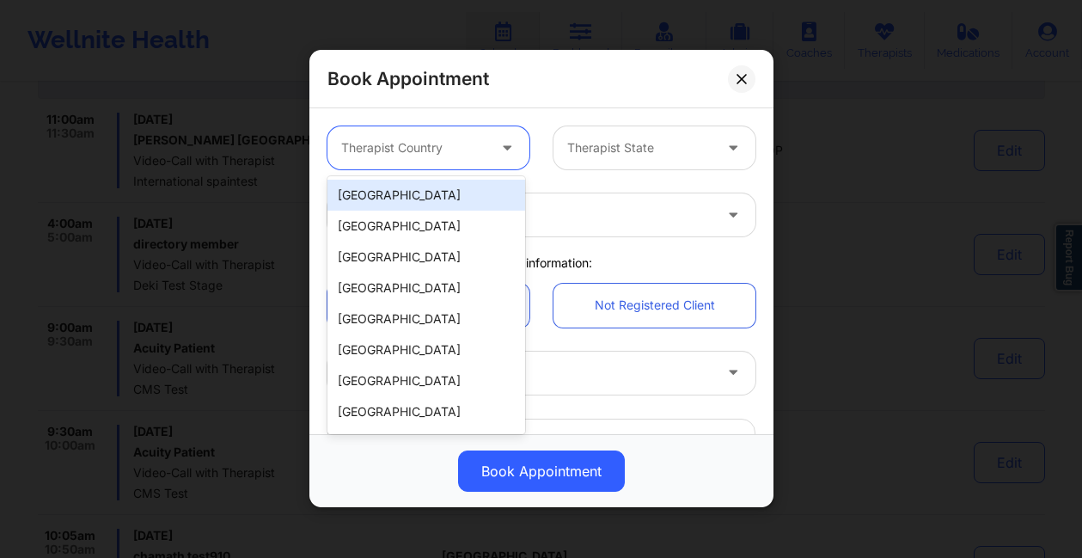
click at [442, 147] on div at bounding box center [413, 148] width 145 height 21
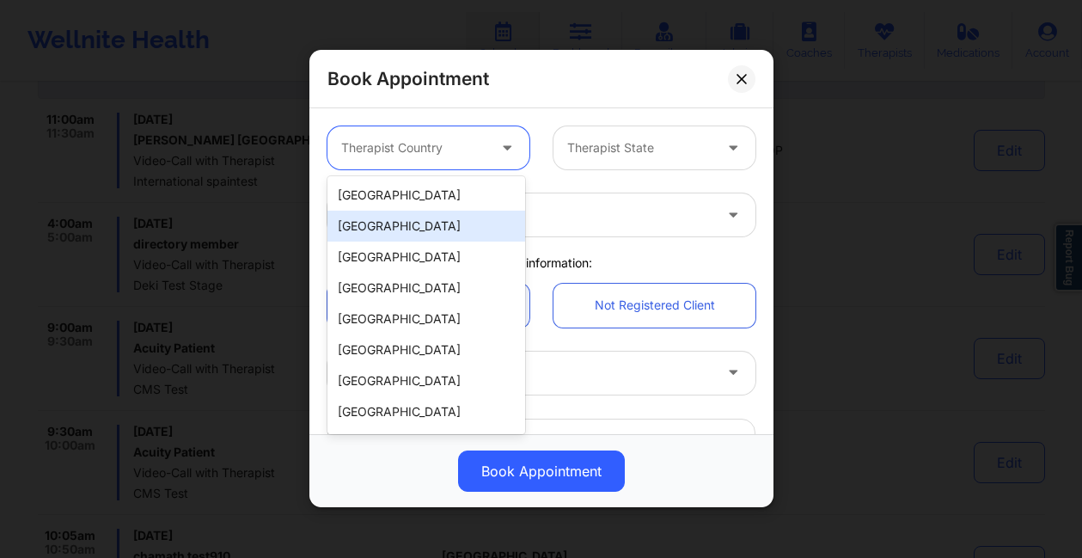
click at [381, 221] on div "Spain" at bounding box center [426, 225] width 198 height 31
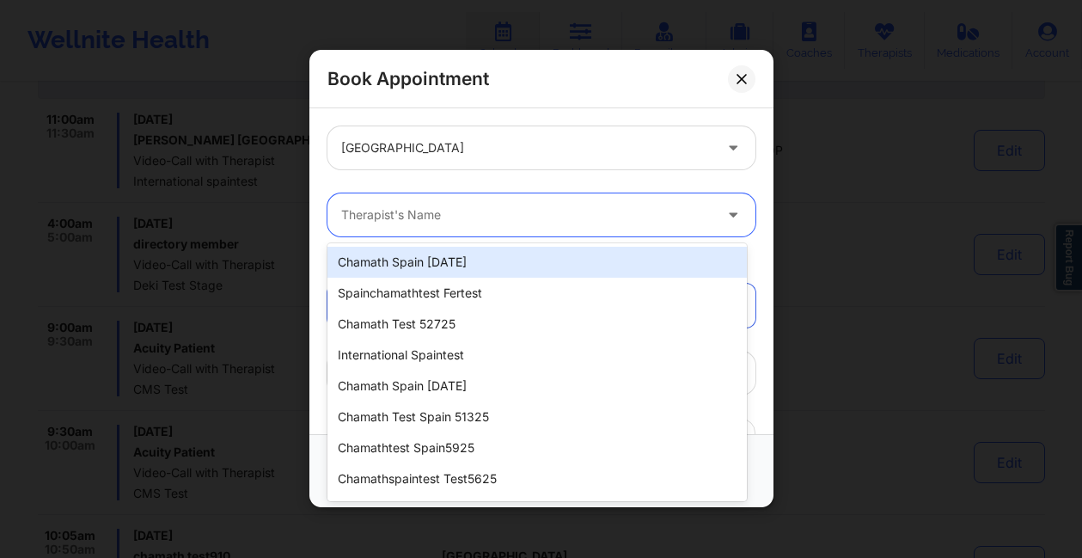
click at [496, 210] on div at bounding box center [526, 215] width 371 height 21
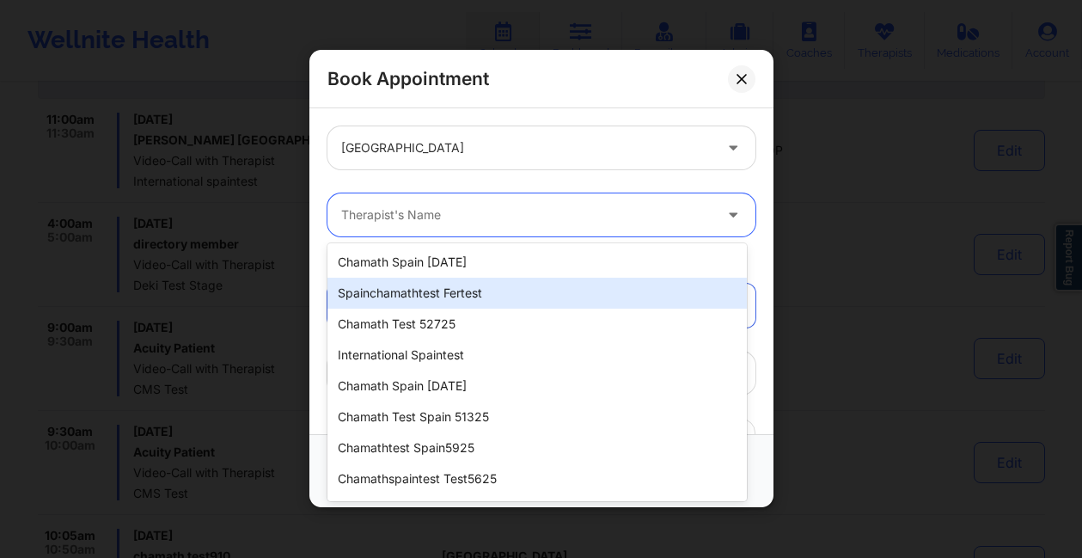
click at [453, 291] on div "spainchamathtest fertest" at bounding box center [536, 292] width 419 height 31
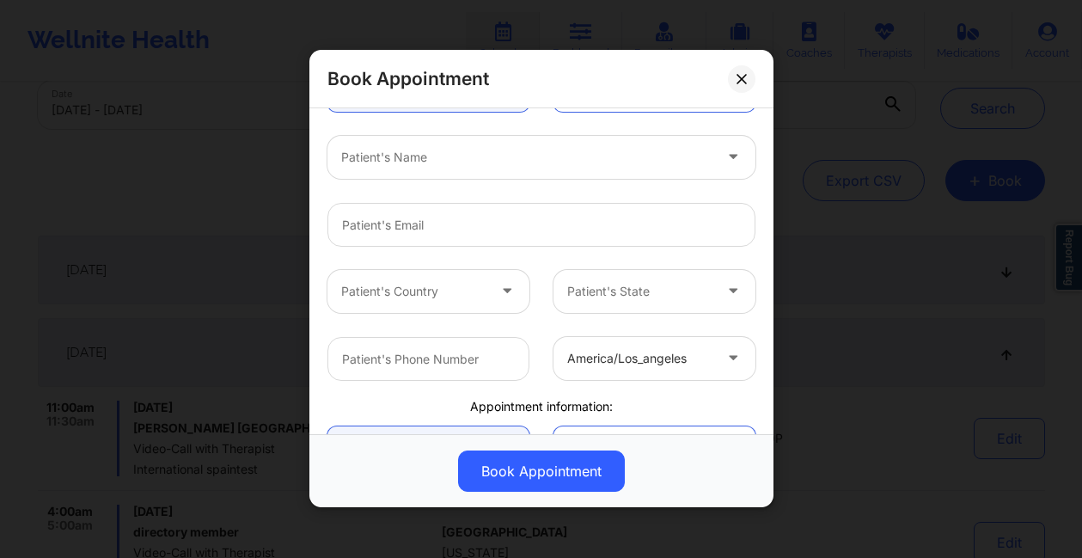
scroll to position [214, 0]
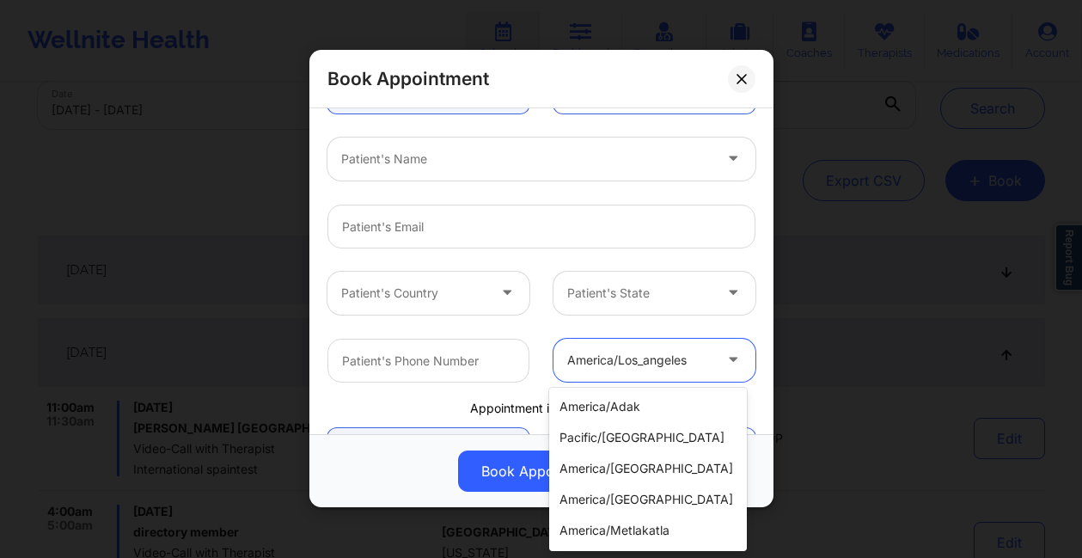
click at [594, 368] on div at bounding box center [639, 360] width 145 height 21
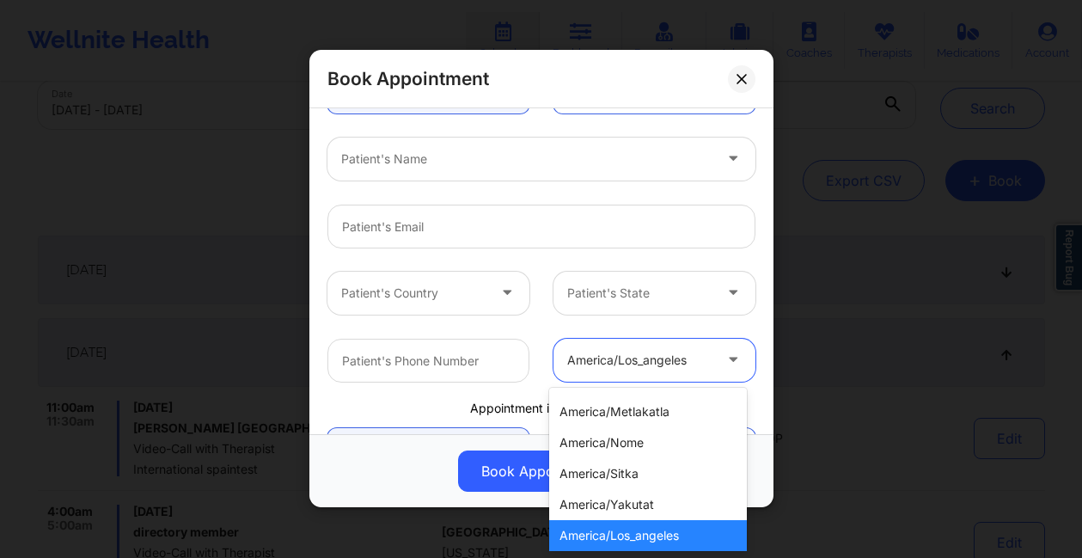
scroll to position [531, 0]
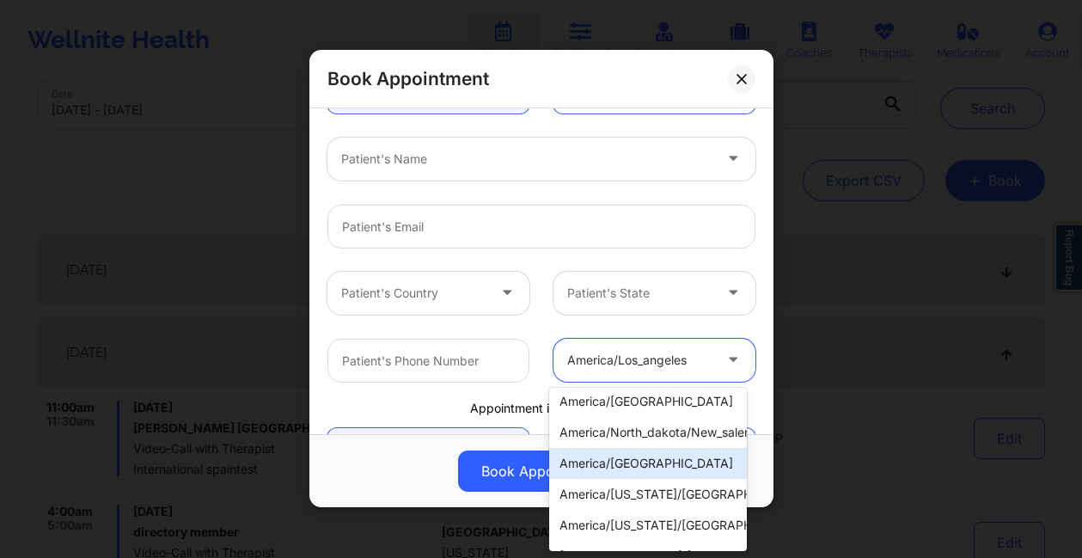
click at [587, 462] on div "america/detroit" at bounding box center [648, 463] width 198 height 31
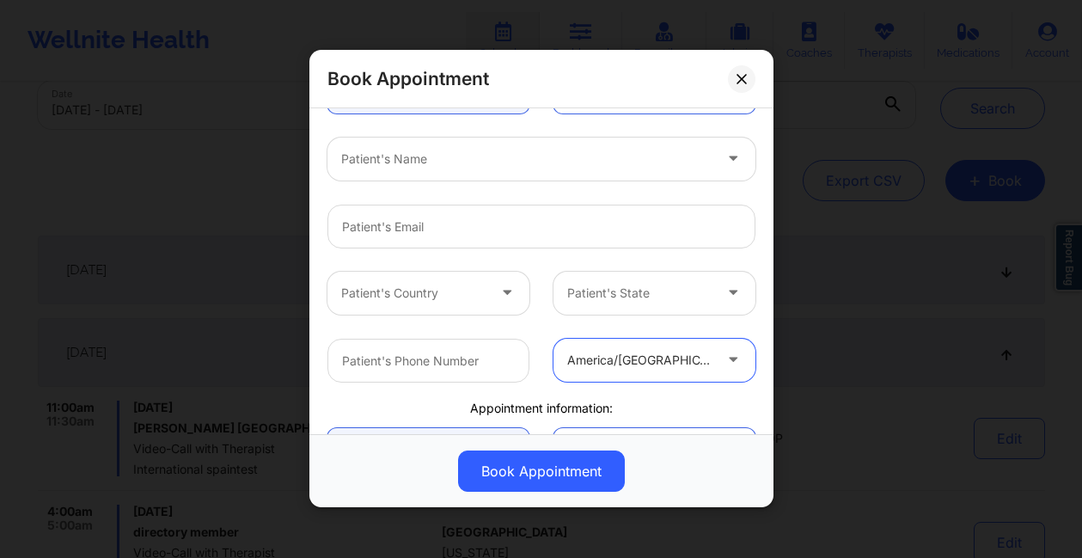
scroll to position [404, 0]
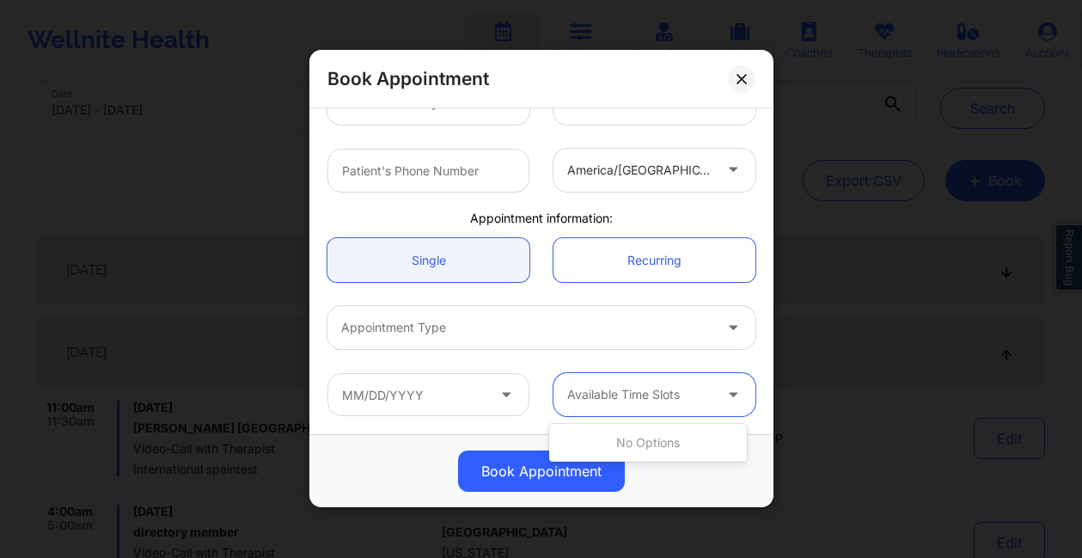
click at [596, 388] on div at bounding box center [639, 395] width 145 height 21
click at [742, 81] on icon at bounding box center [740, 78] width 9 height 9
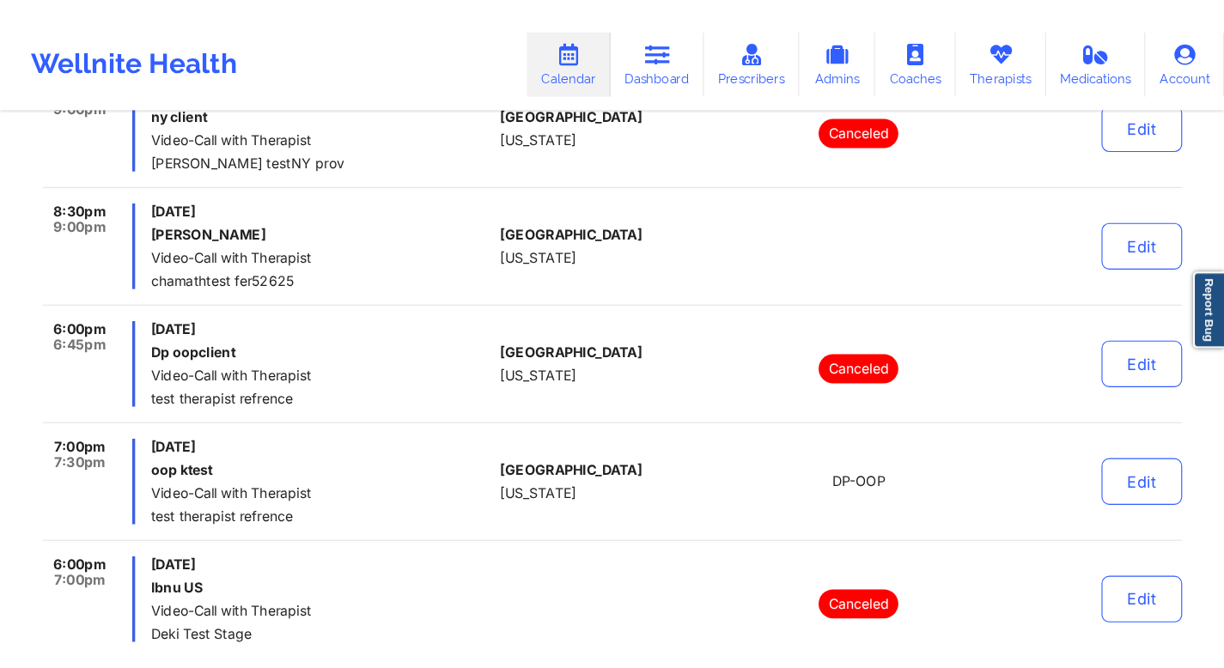
scroll to position [1930, 0]
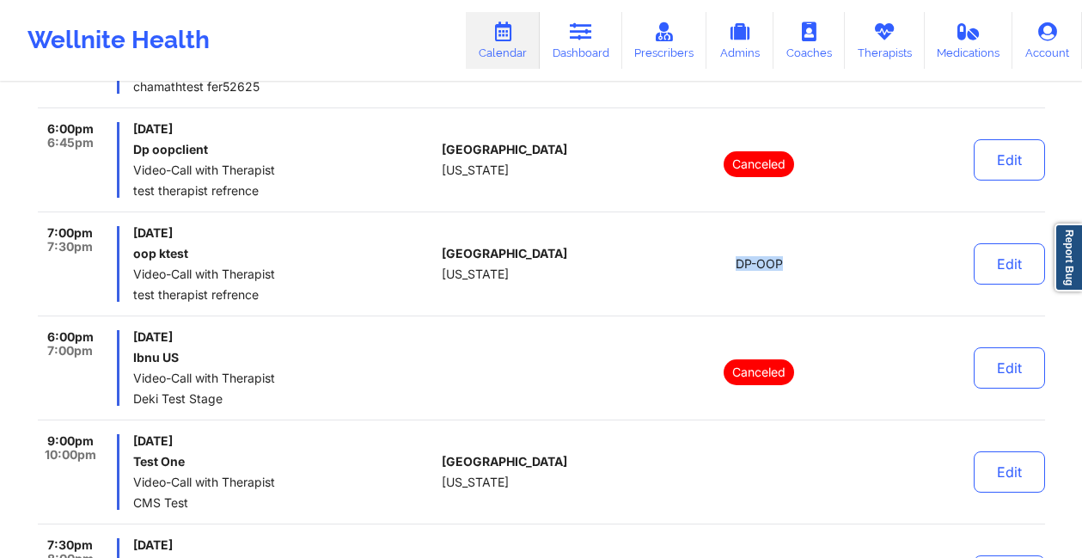
drag, startPoint x: 787, startPoint y: 265, endPoint x: 716, endPoint y: 260, distance: 70.6
click at [716, 260] on div "DP-OOP" at bounding box center [759, 264] width 239 height 76
copy span "DP-OOP"
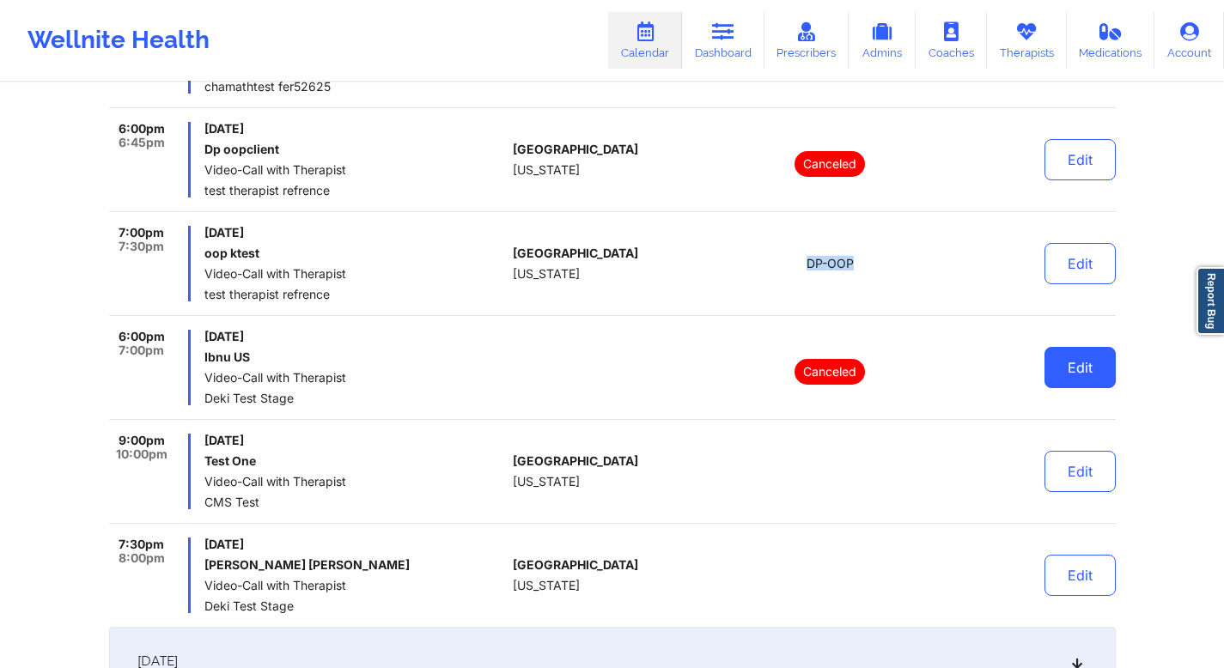
click at [1095, 377] on button "Edit" at bounding box center [1080, 367] width 71 height 41
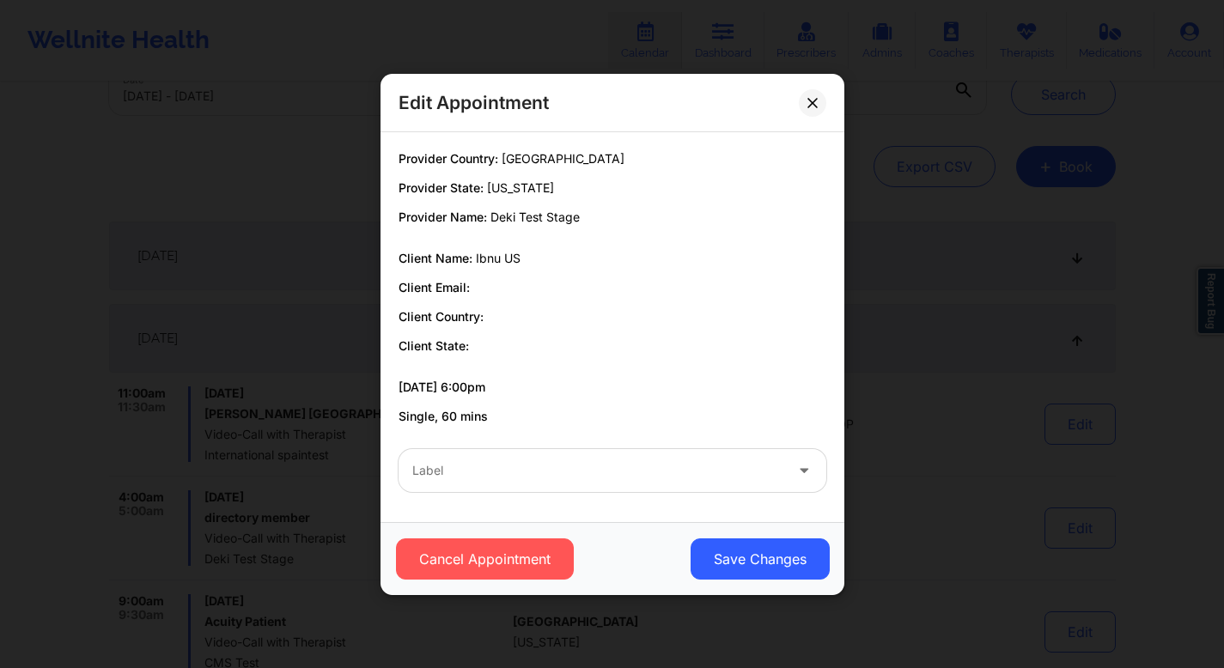
scroll to position [0, 0]
click at [813, 106] on icon at bounding box center [812, 102] width 10 height 10
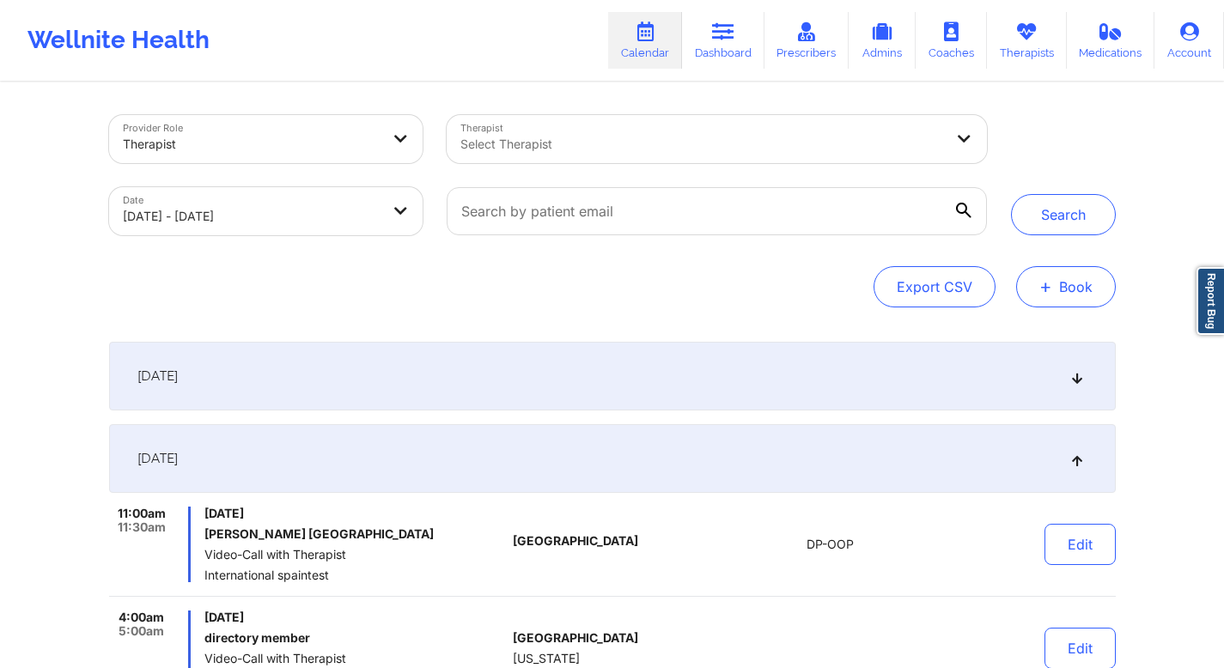
click at [1053, 292] on button "+ Book" at bounding box center [1066, 286] width 100 height 41
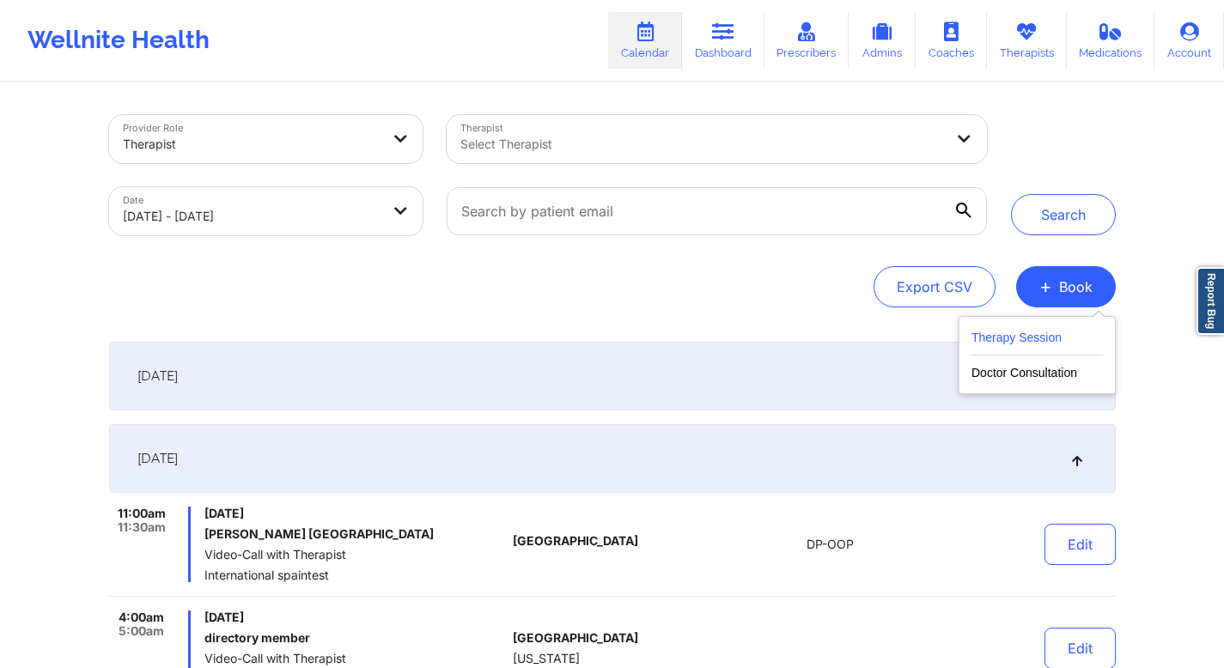
click at [1031, 341] on button "Therapy Session" at bounding box center [1037, 341] width 131 height 28
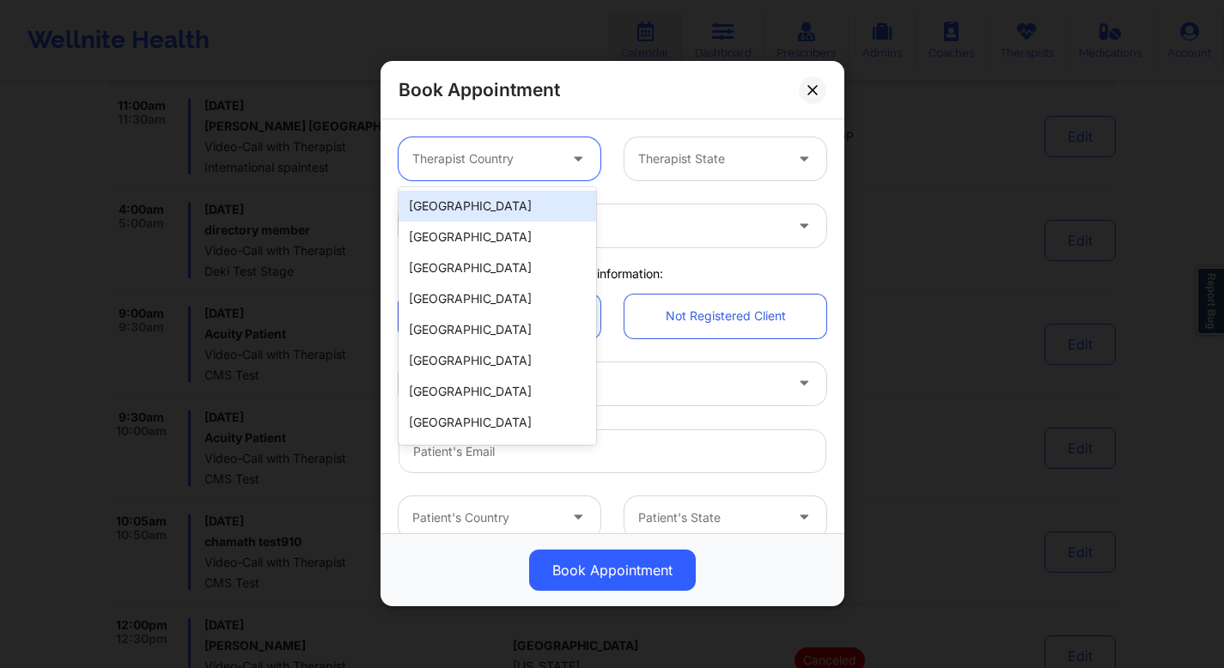
click at [509, 167] on div at bounding box center [484, 159] width 145 height 21
click at [464, 213] on div "United States" at bounding box center [498, 206] width 198 height 31
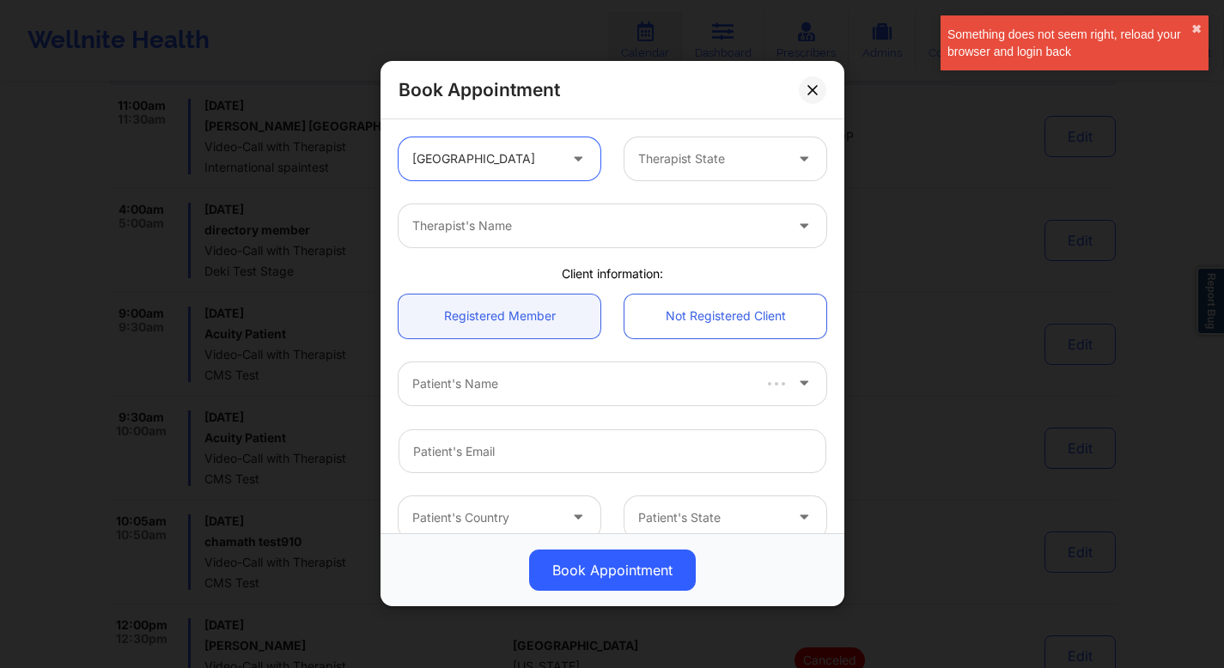
click at [645, 160] on div at bounding box center [710, 159] width 145 height 21
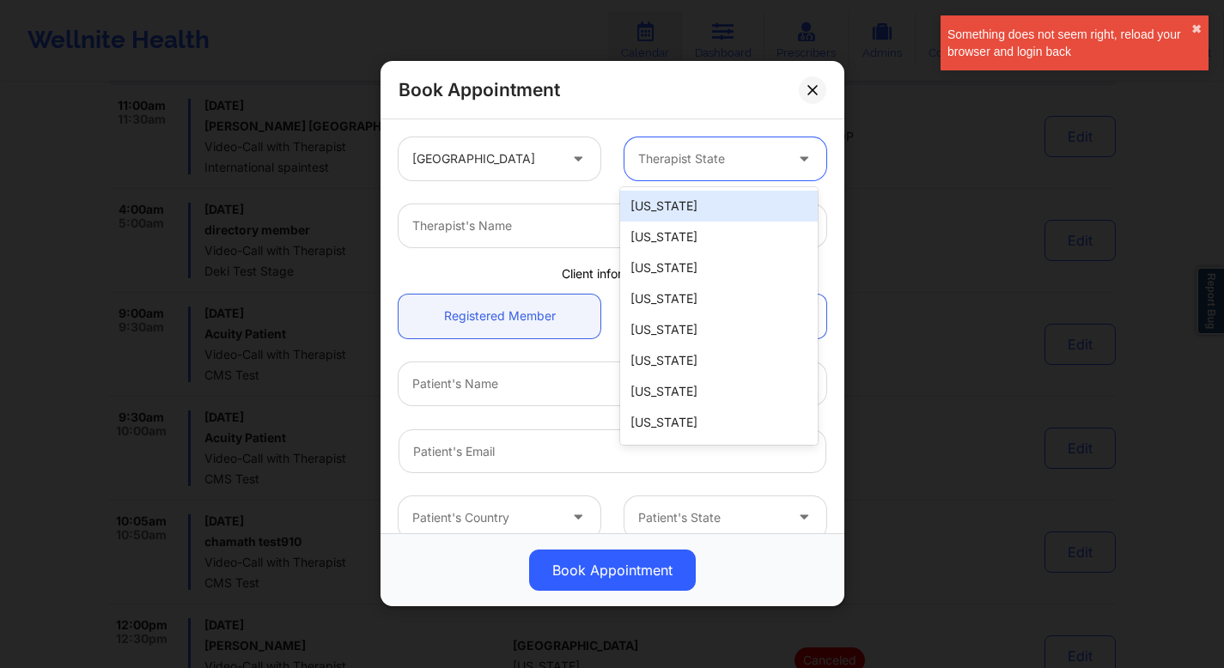
click at [654, 207] on div "Alabama" at bounding box center [719, 206] width 198 height 31
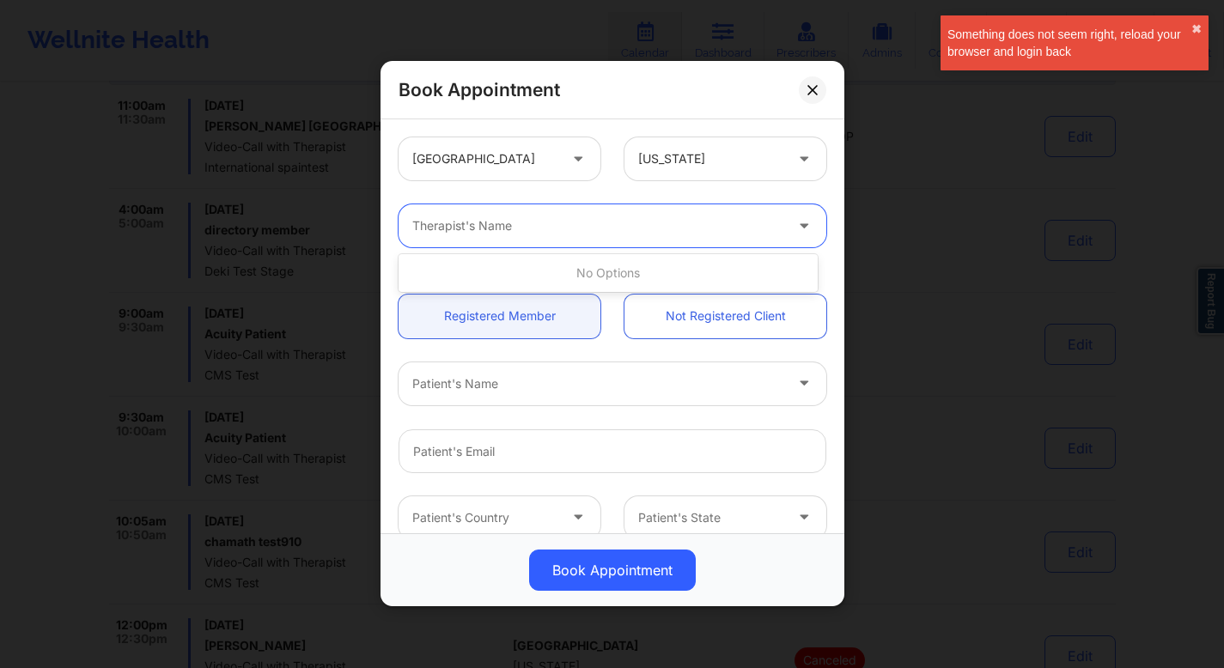
click at [576, 229] on div at bounding box center [597, 226] width 371 height 21
click at [795, 228] on icon at bounding box center [803, 223] width 17 height 15
